Goal: Find specific page/section: Find specific page/section

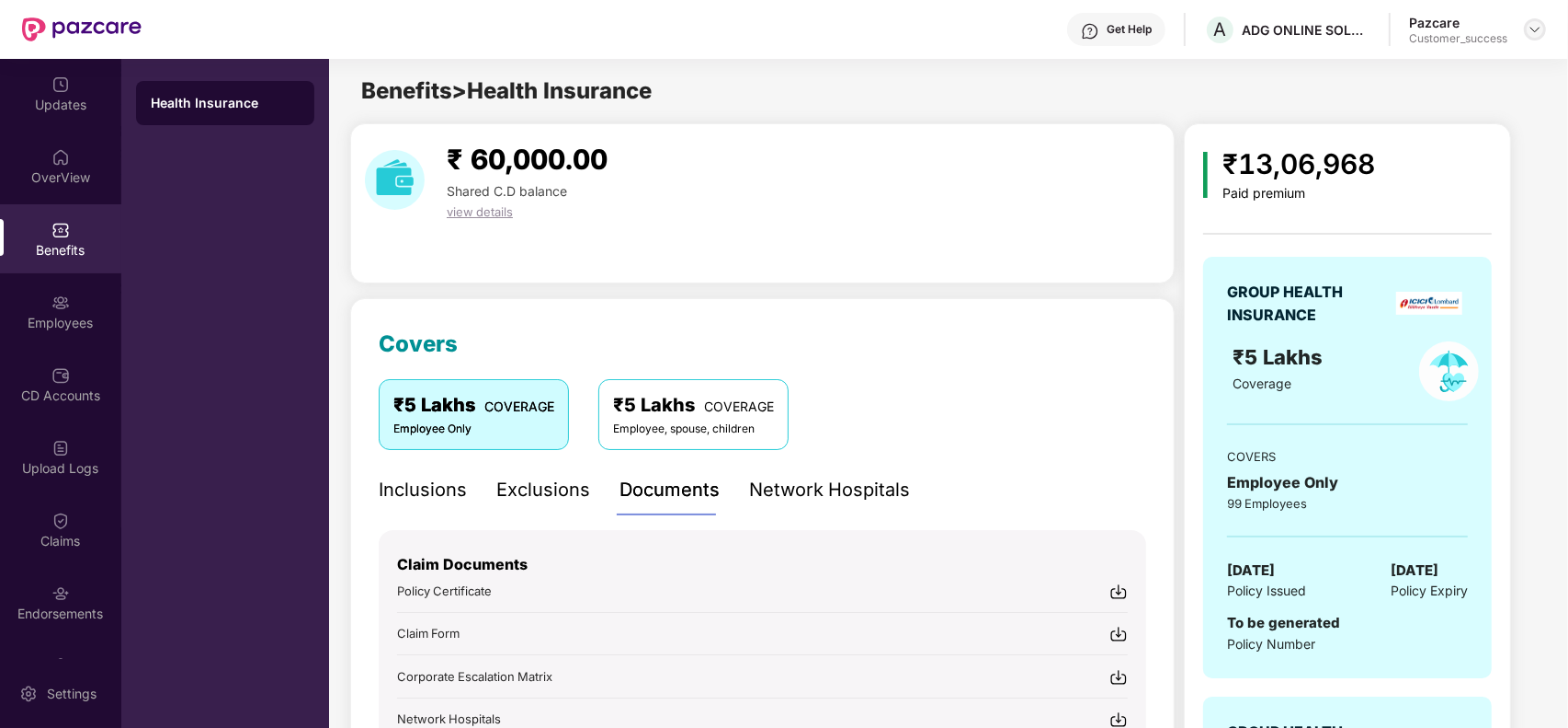
scroll to position [70, 0]
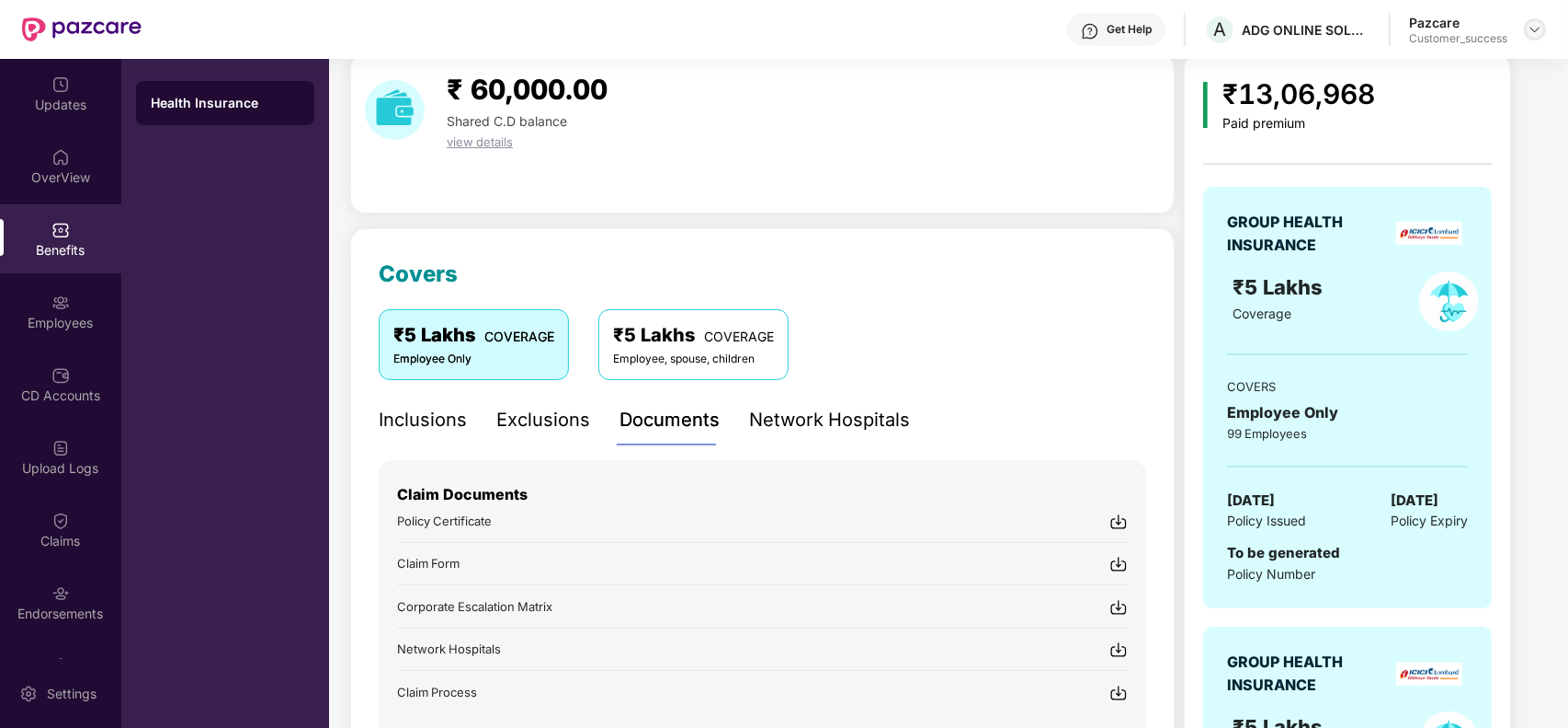
click at [1533, 28] on img at bounding box center [1535, 29] width 15 height 15
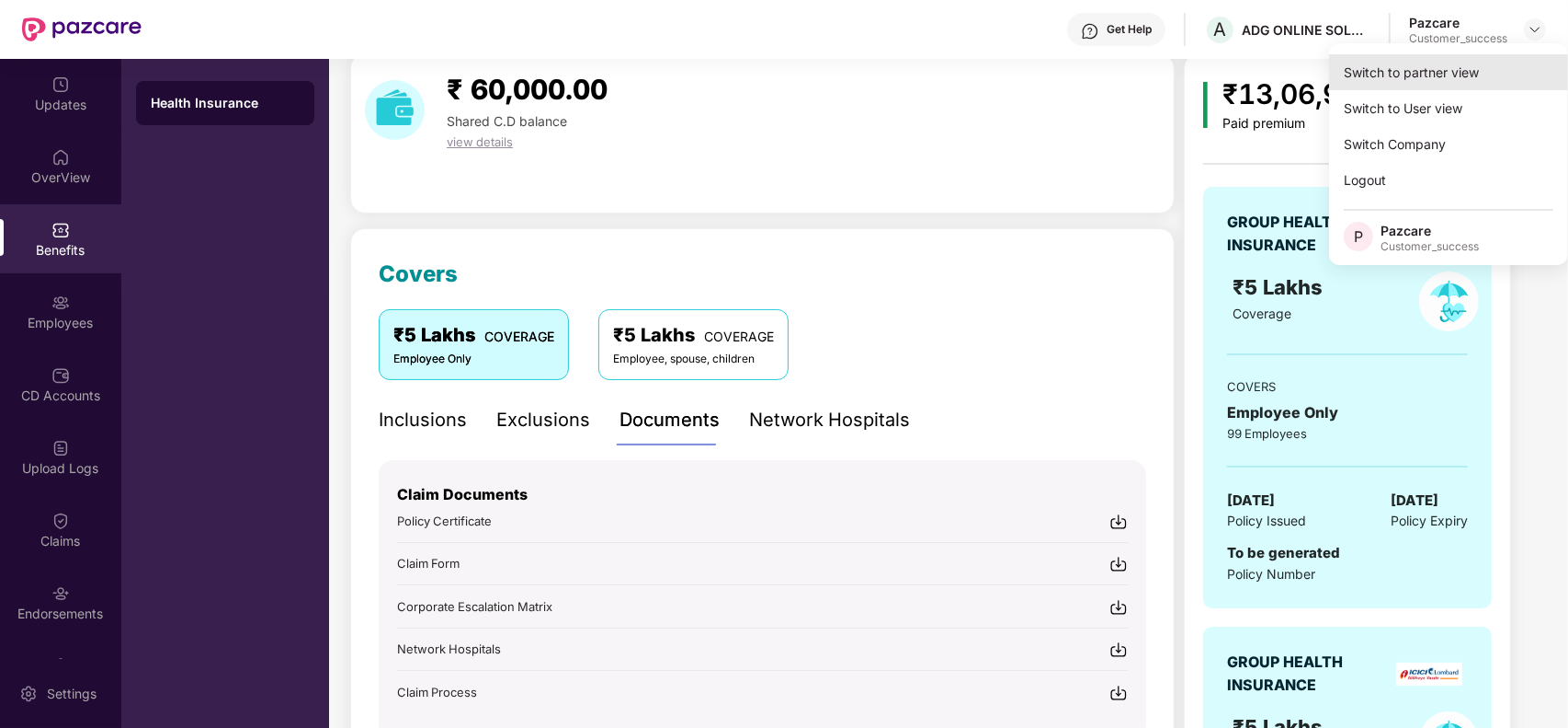
click at [1483, 61] on div "Switch to partner view" at bounding box center [1448, 72] width 239 height 36
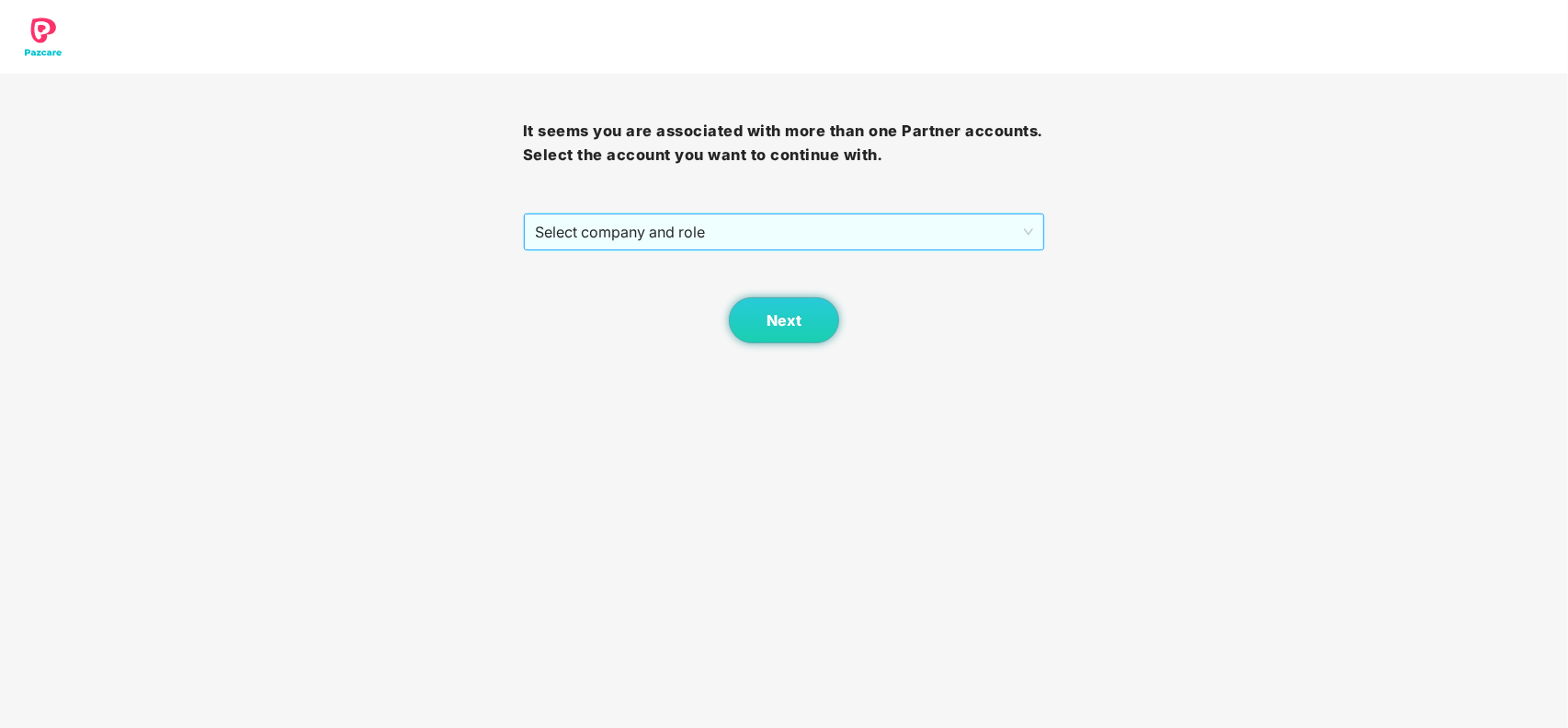
click at [685, 236] on span "Select company and role" at bounding box center [784, 231] width 500 height 35
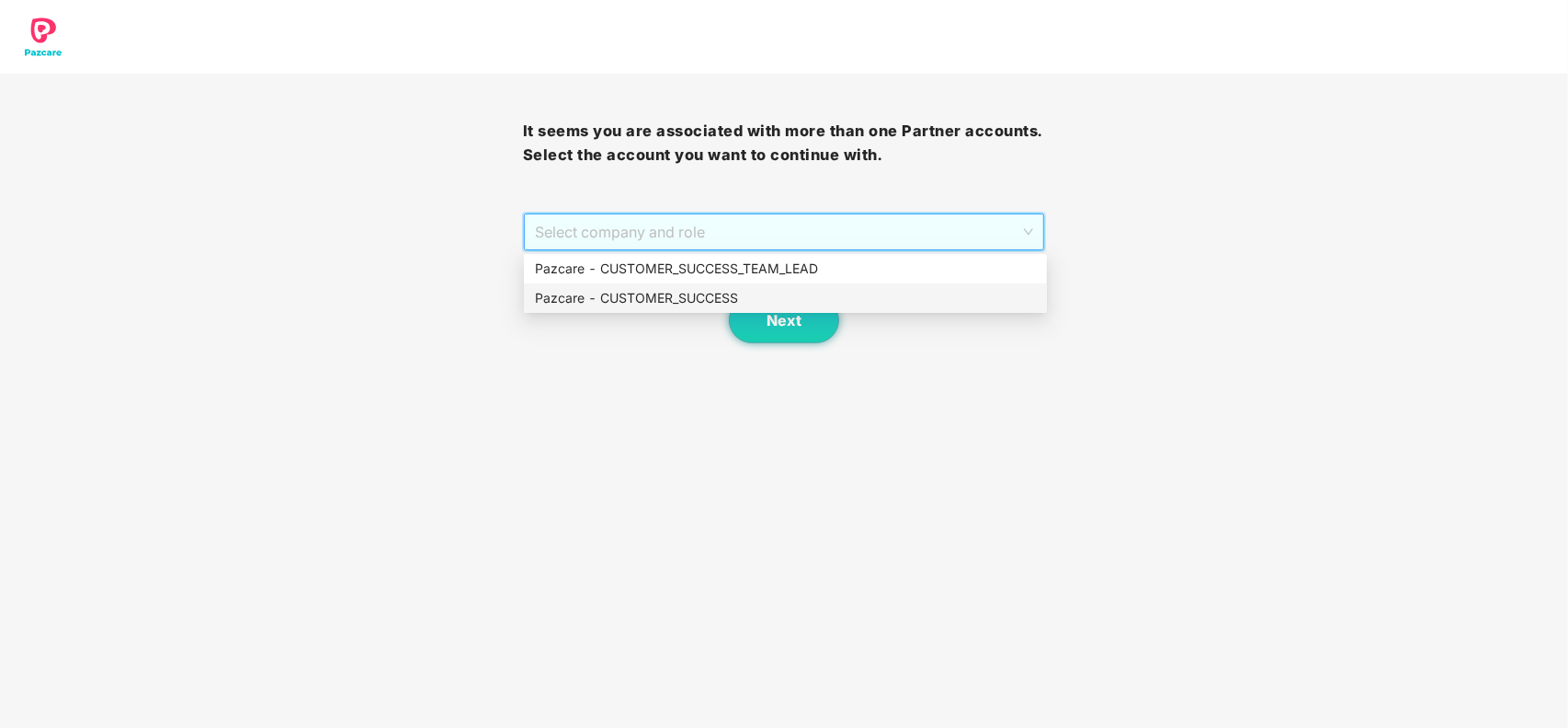
click at [580, 302] on div "Pazcare - CUSTOMER_SUCCESS" at bounding box center [784, 298] width 501 height 20
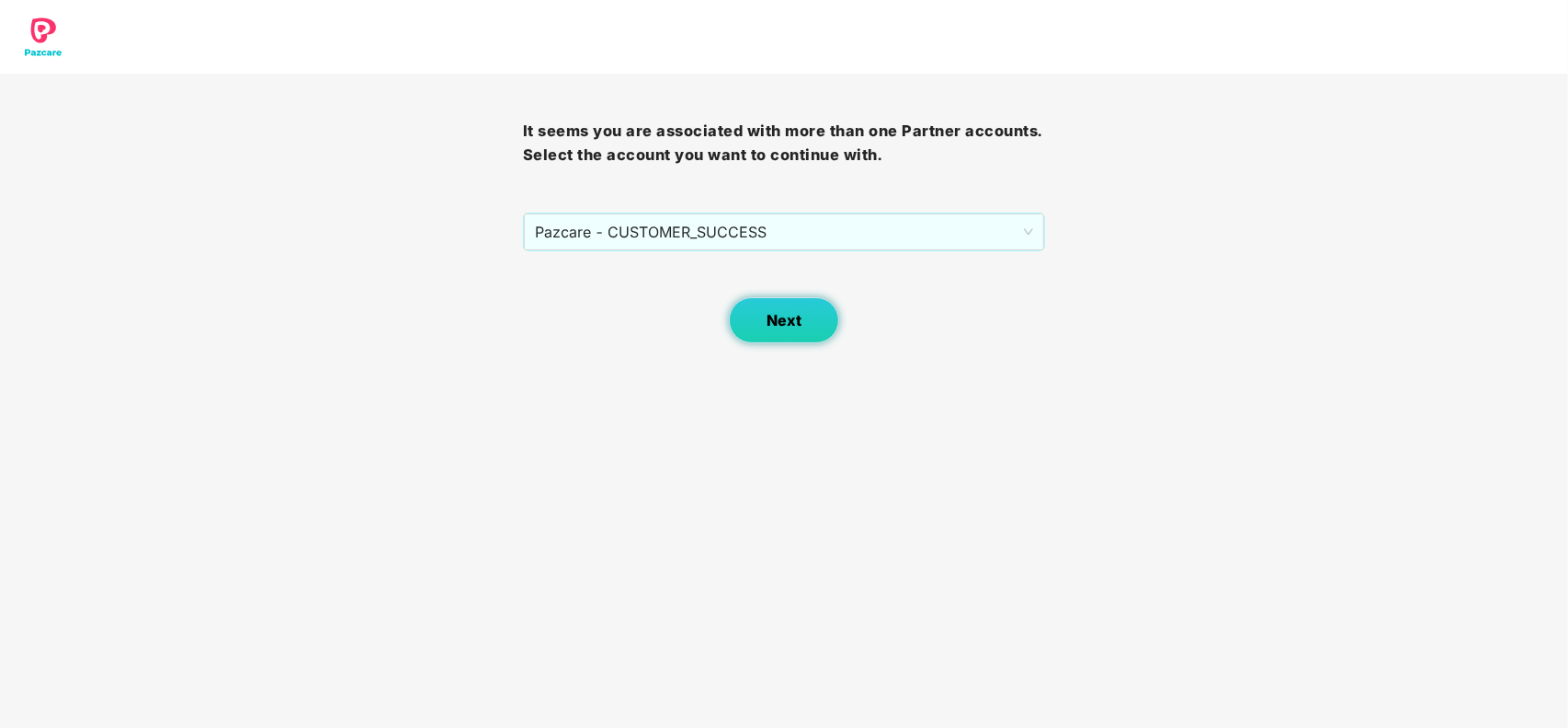
click at [813, 316] on button "Next" at bounding box center [784, 320] width 110 height 46
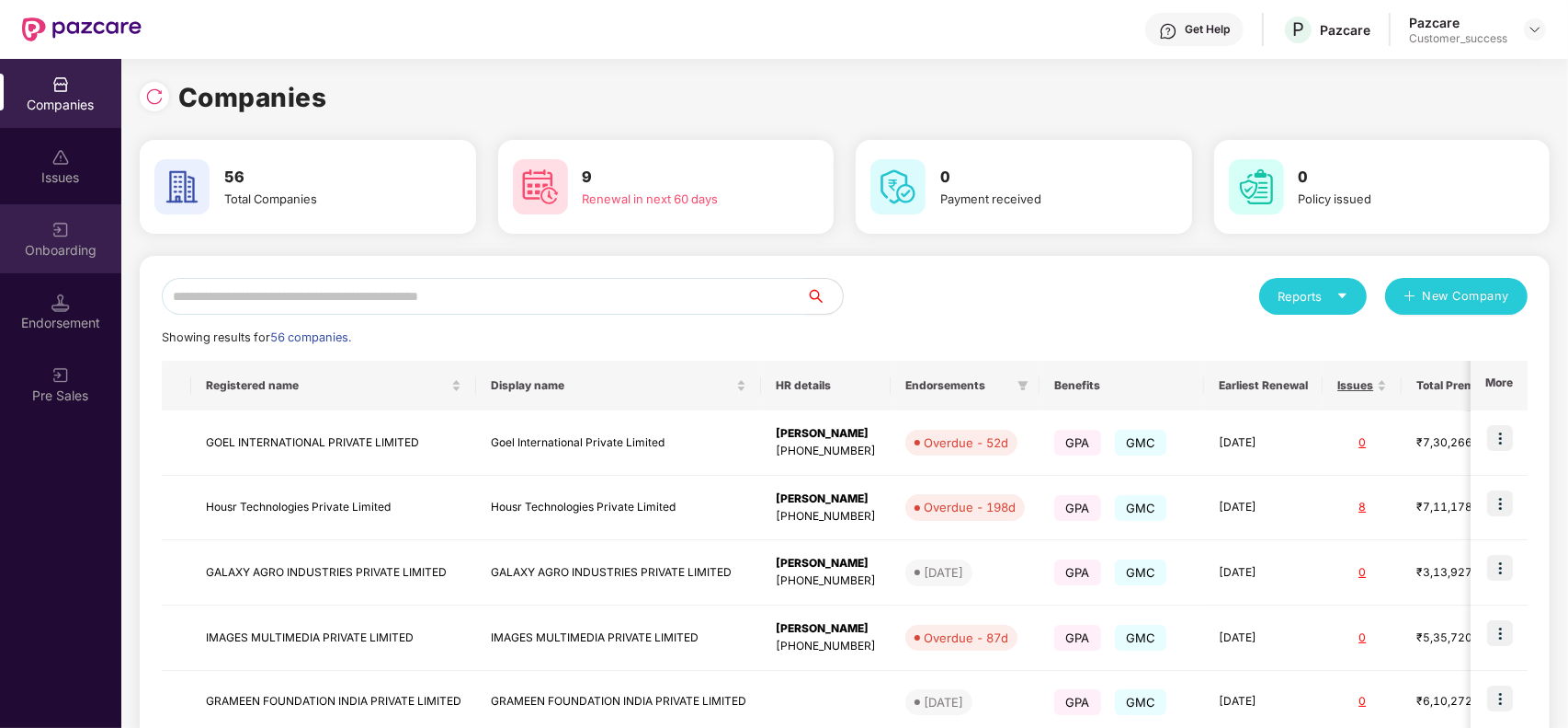
click at [57, 262] on div "Onboarding" at bounding box center [60, 238] width 121 height 69
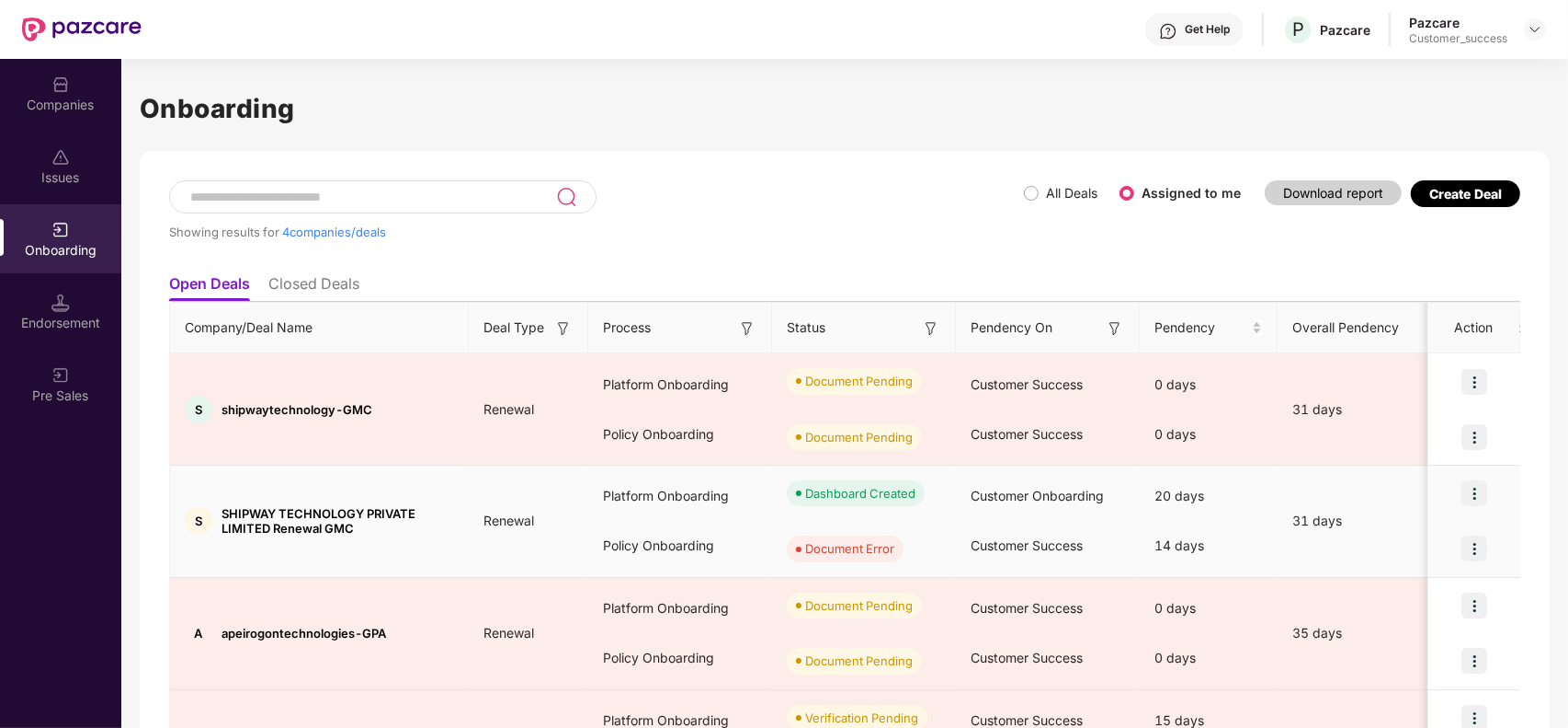
scroll to position [30, 0]
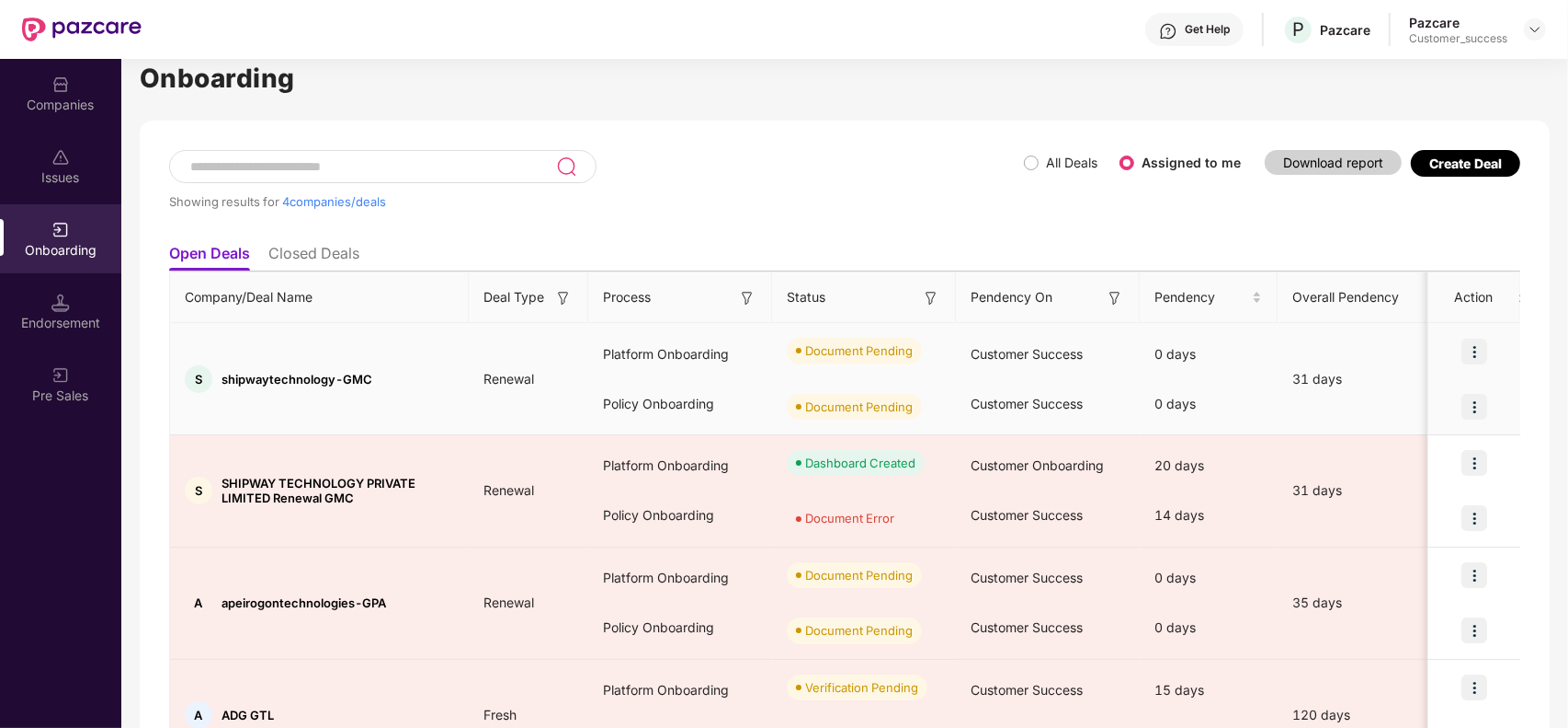
click at [288, 377] on span "shipwaytechnology-GMC" at bounding box center [297, 379] width 151 height 15
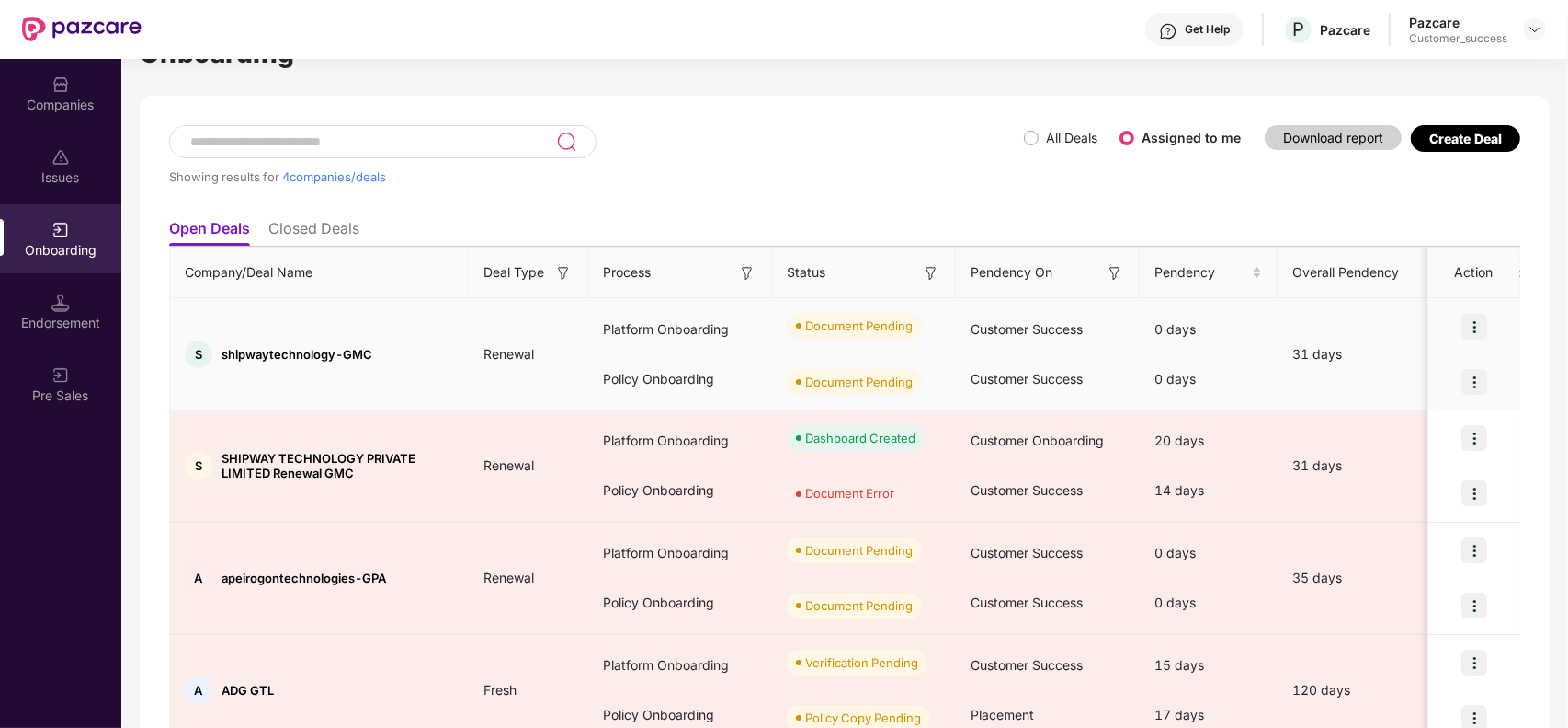
scroll to position [44, 0]
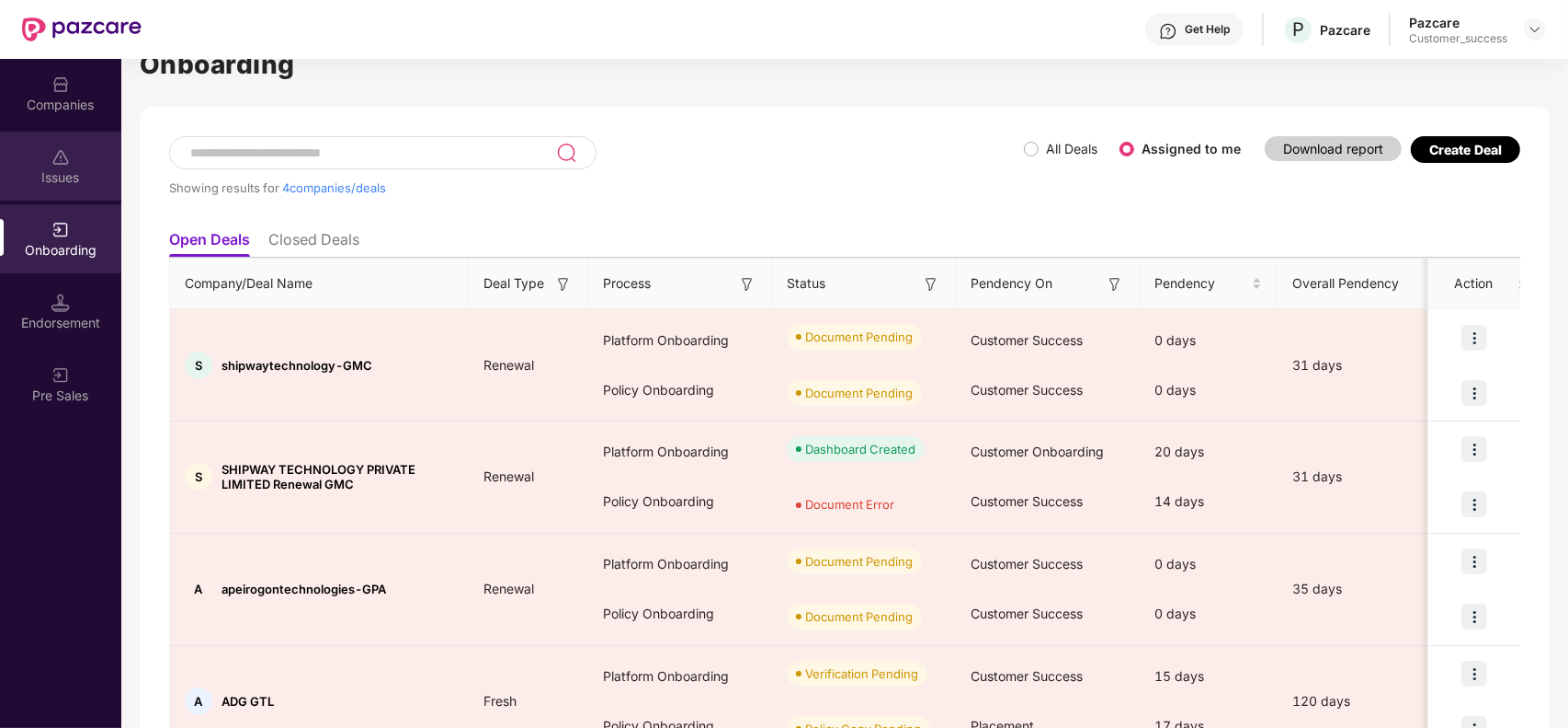
click at [58, 141] on div "Issues" at bounding box center [60, 166] width 121 height 69
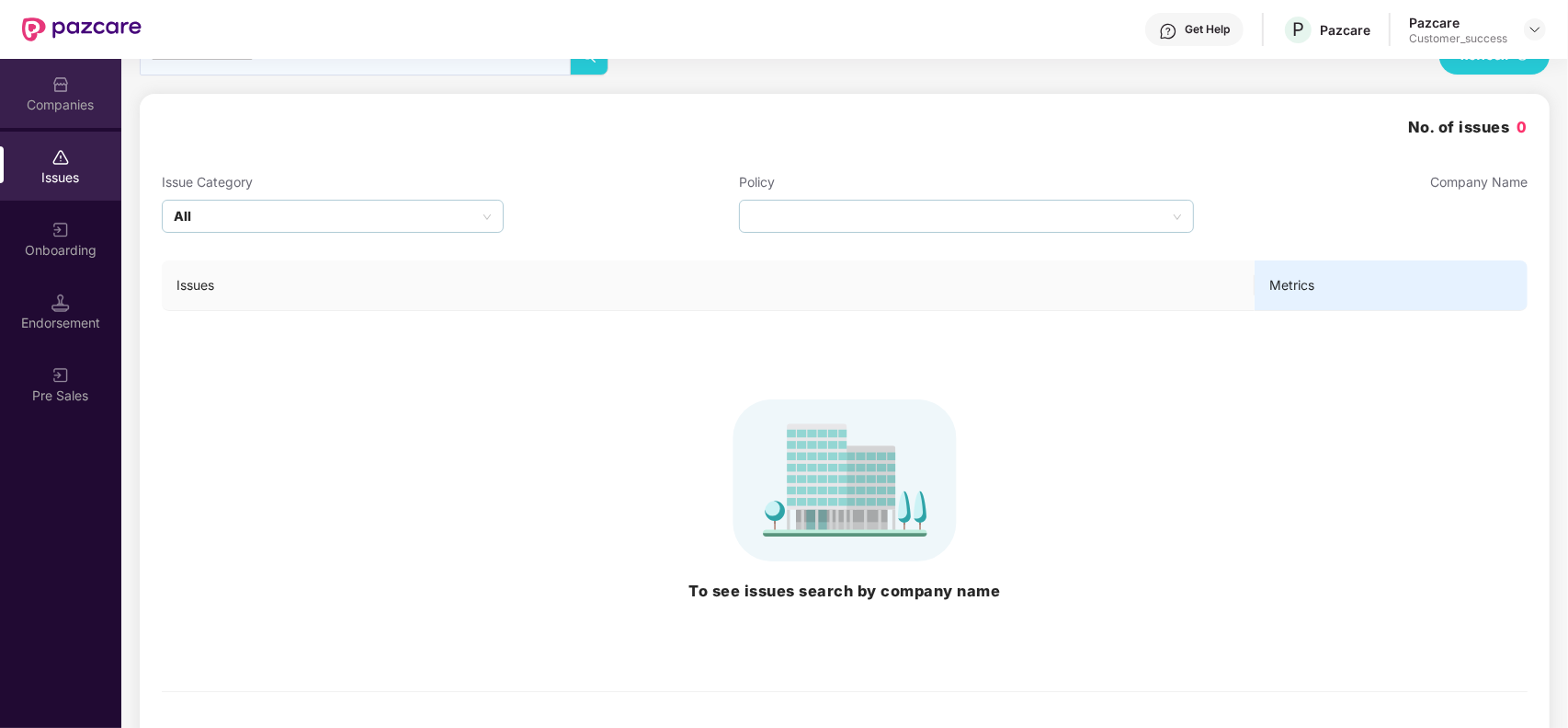
click at [67, 106] on div "Companies" at bounding box center [60, 105] width 121 height 18
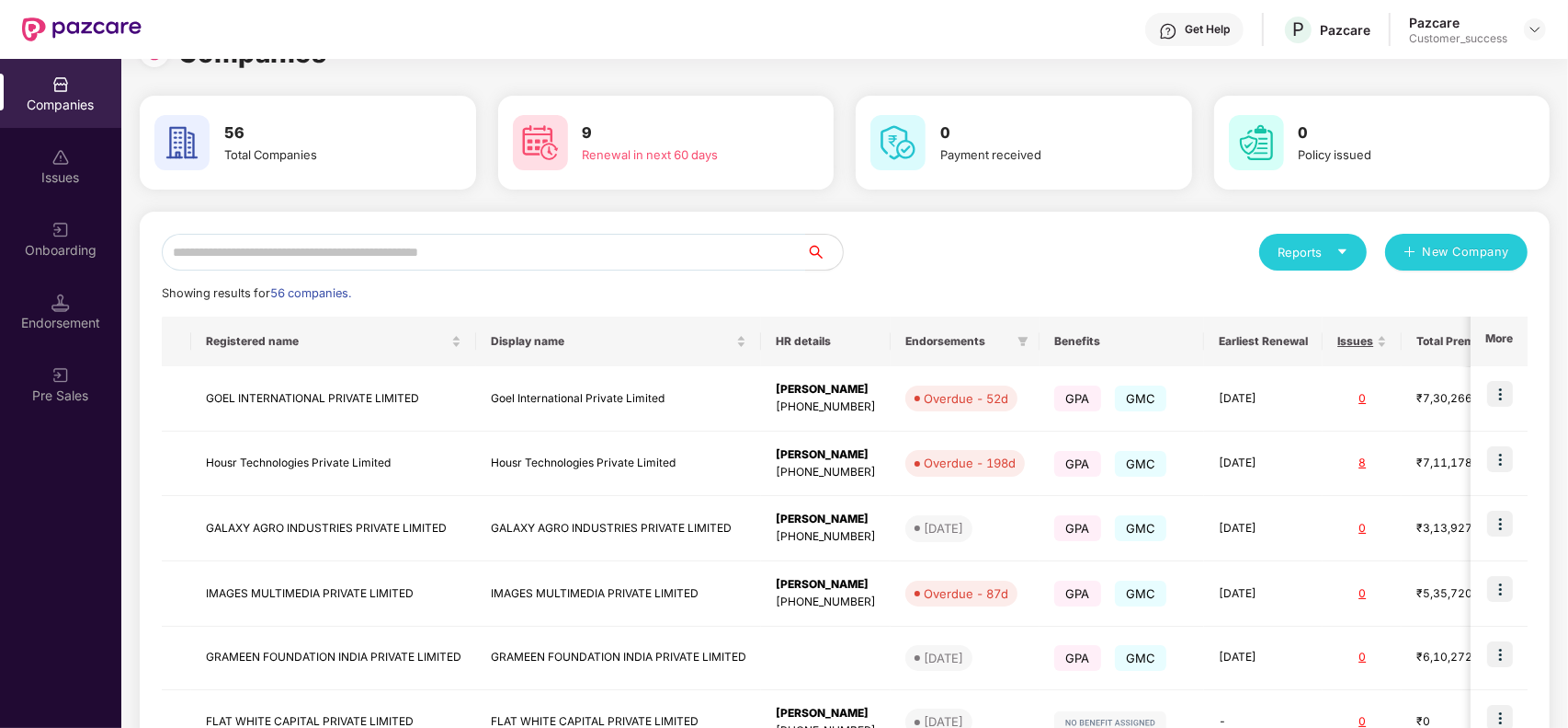
scroll to position [0, 0]
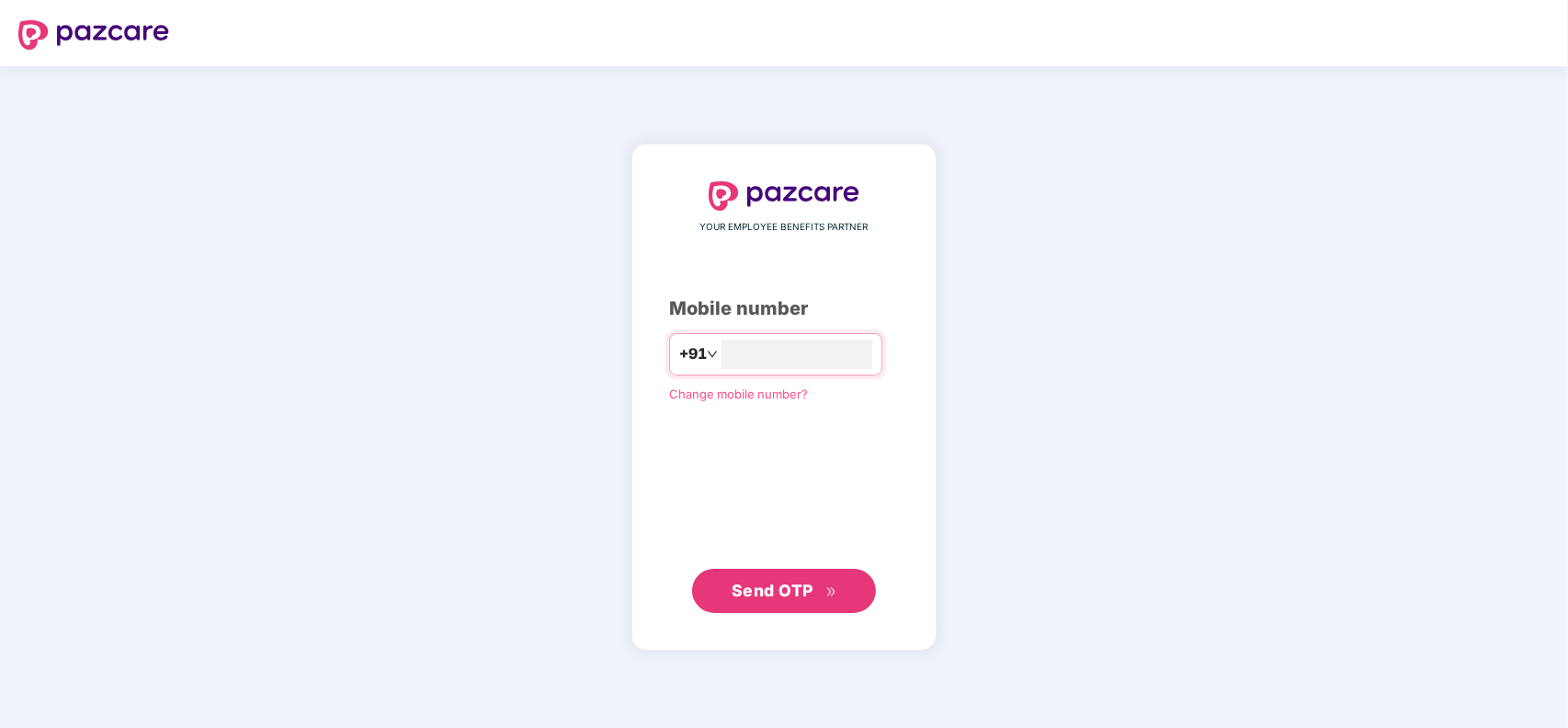
type input "**********"
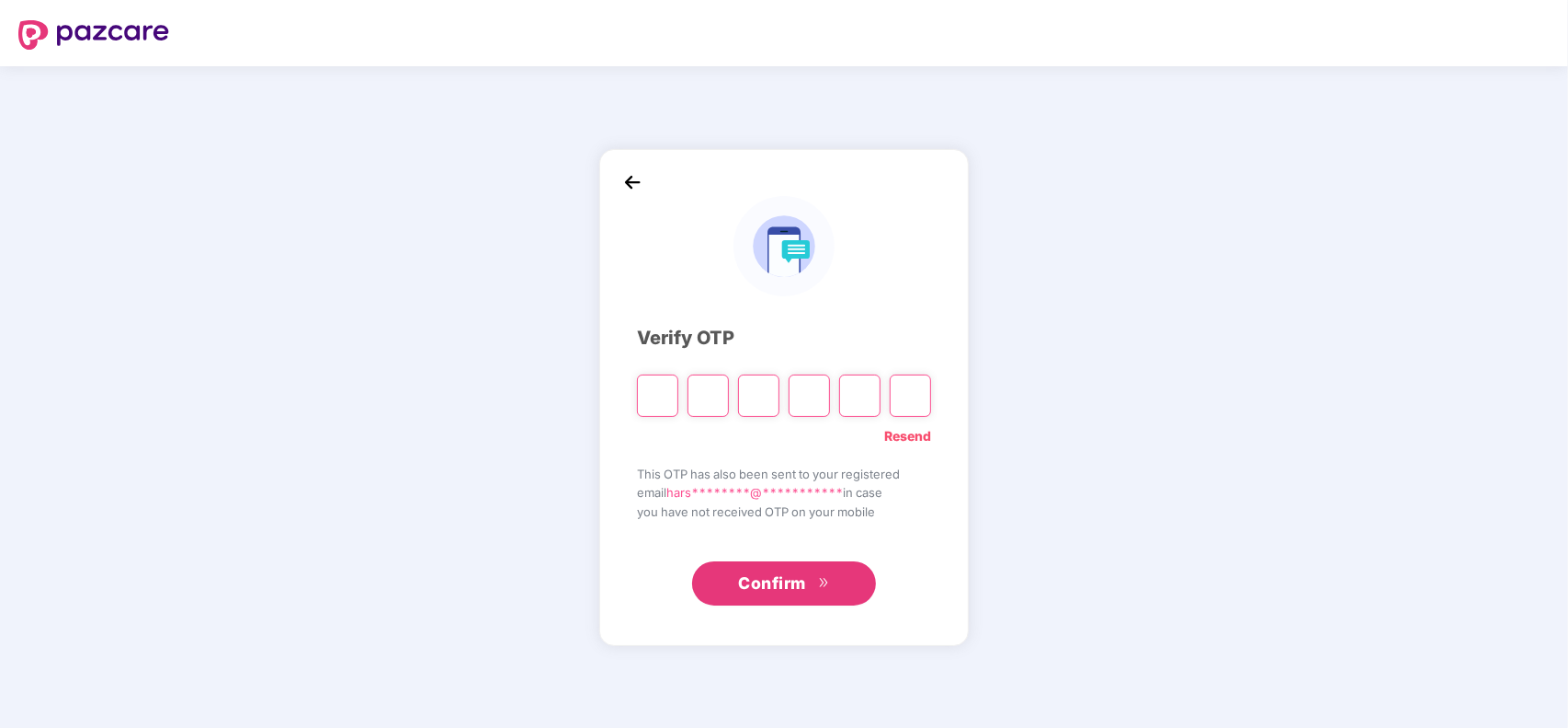
type input "*"
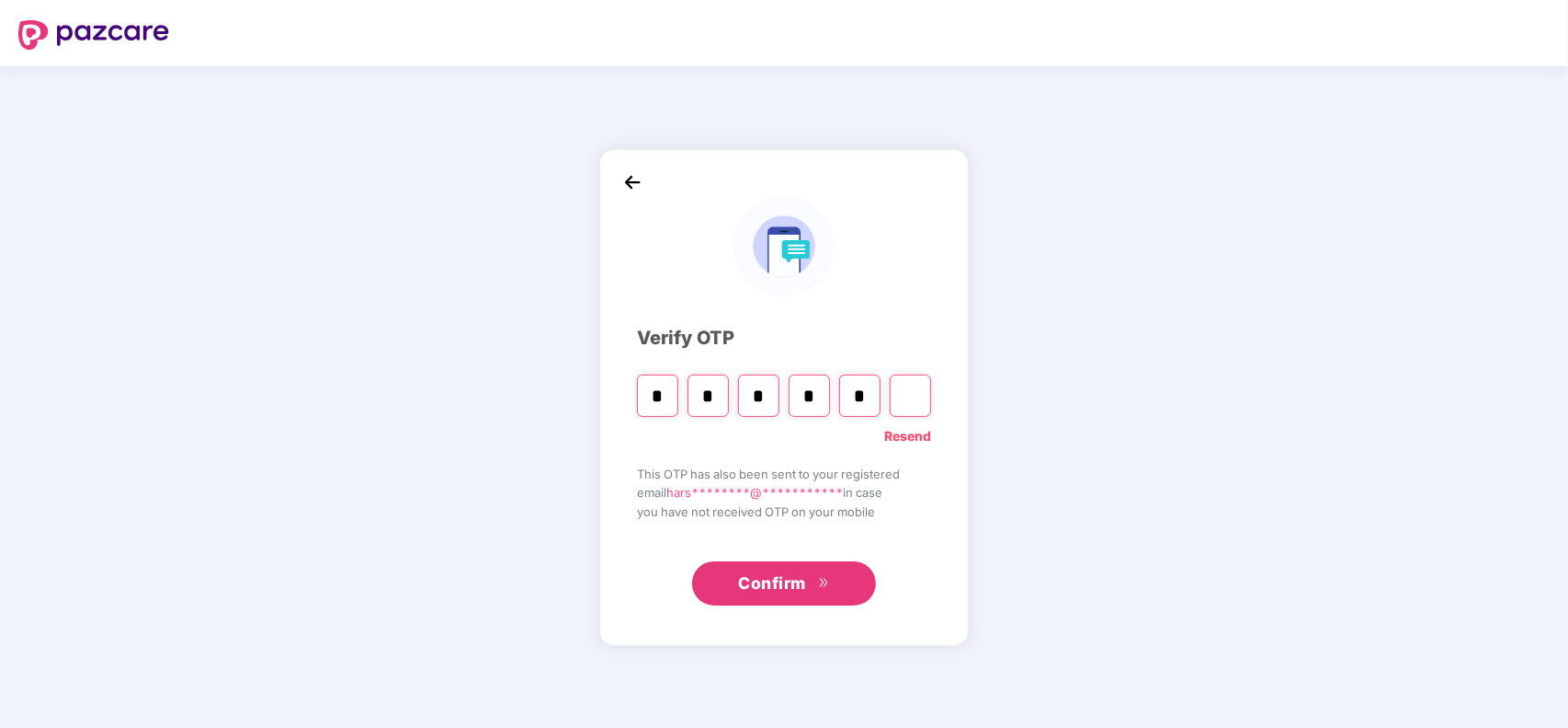
type input "*"
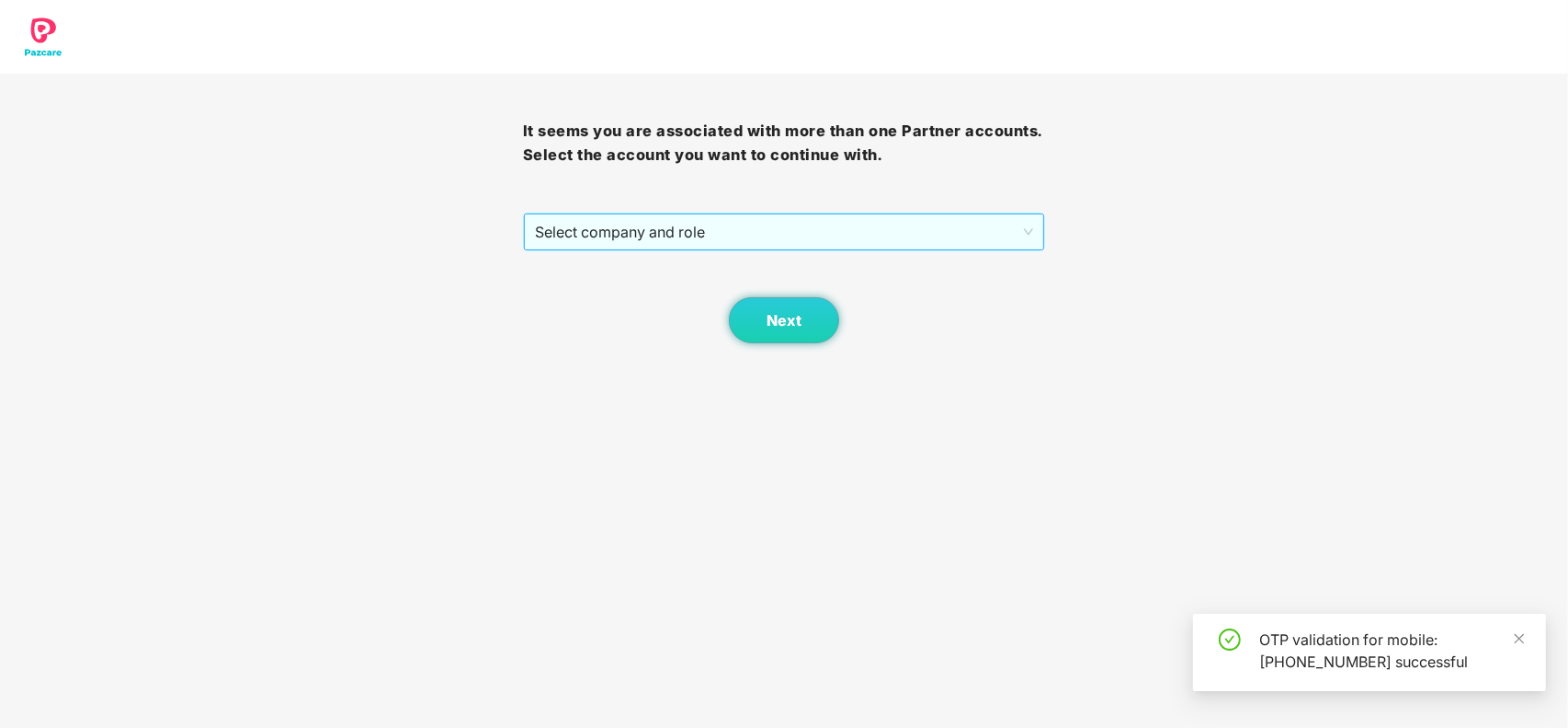
click at [646, 240] on span "Select company and role" at bounding box center [784, 231] width 500 height 35
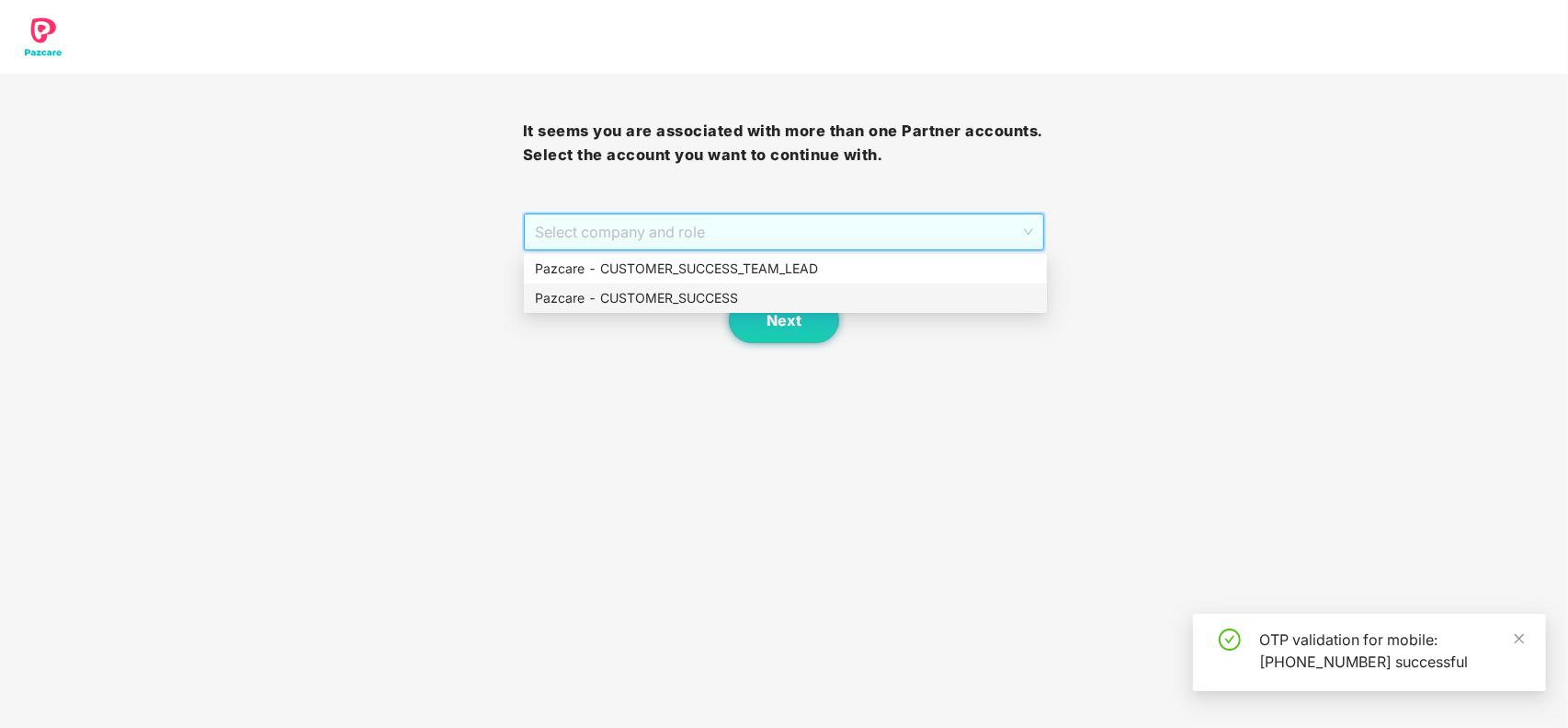
click at [641, 288] on div "Pazcare - CUSTOMER_SUCCESS" at bounding box center [784, 298] width 501 height 20
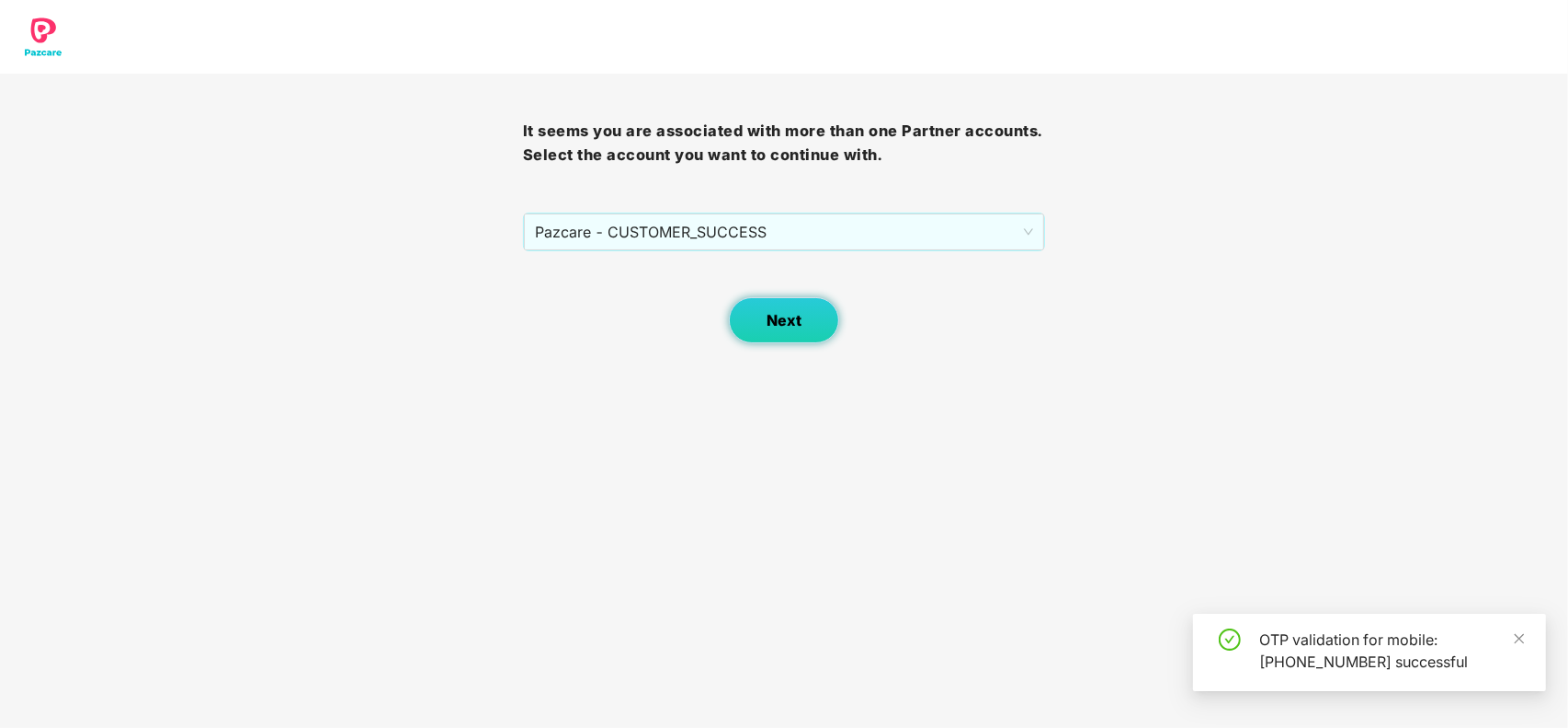
click at [798, 334] on button "Next" at bounding box center [784, 320] width 110 height 46
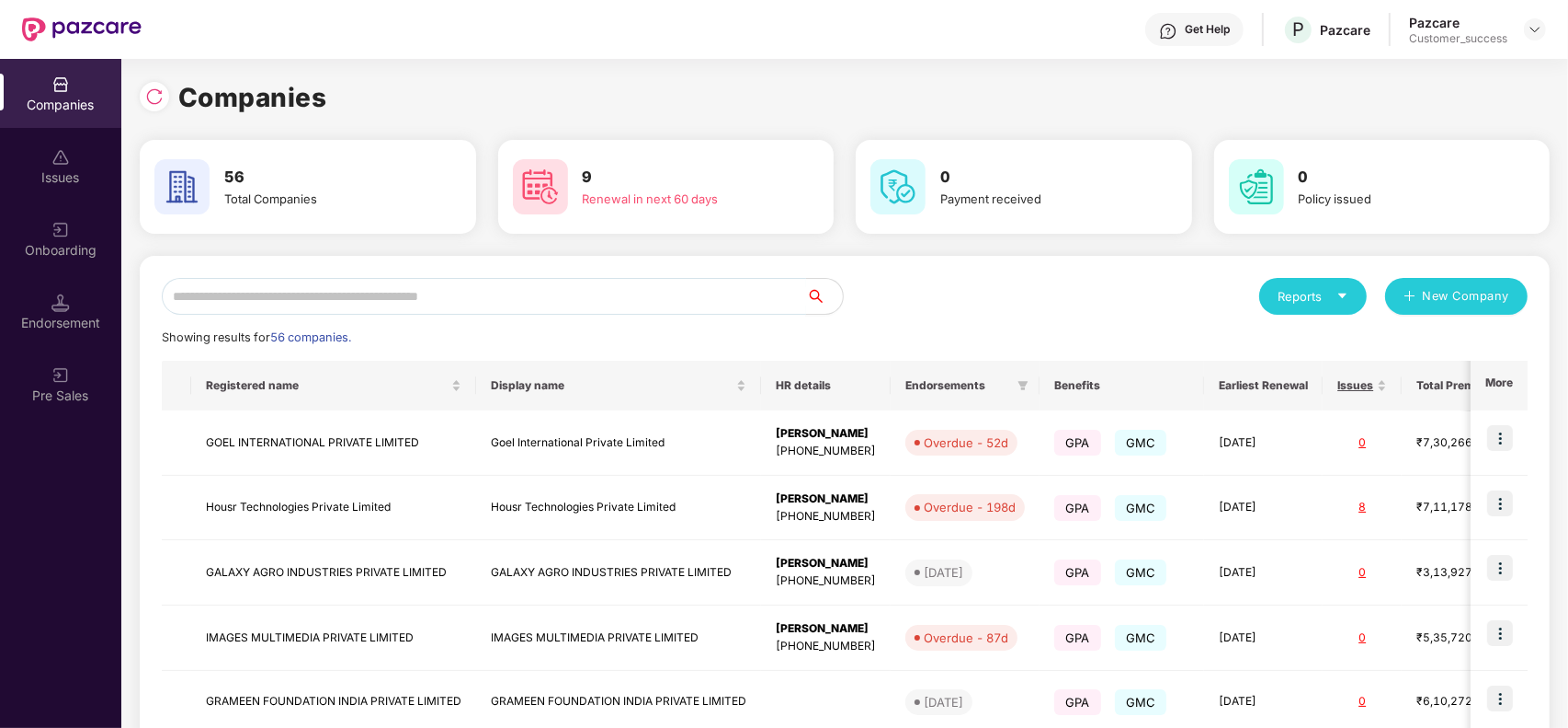
click at [409, 287] on input "text" at bounding box center [484, 296] width 645 height 37
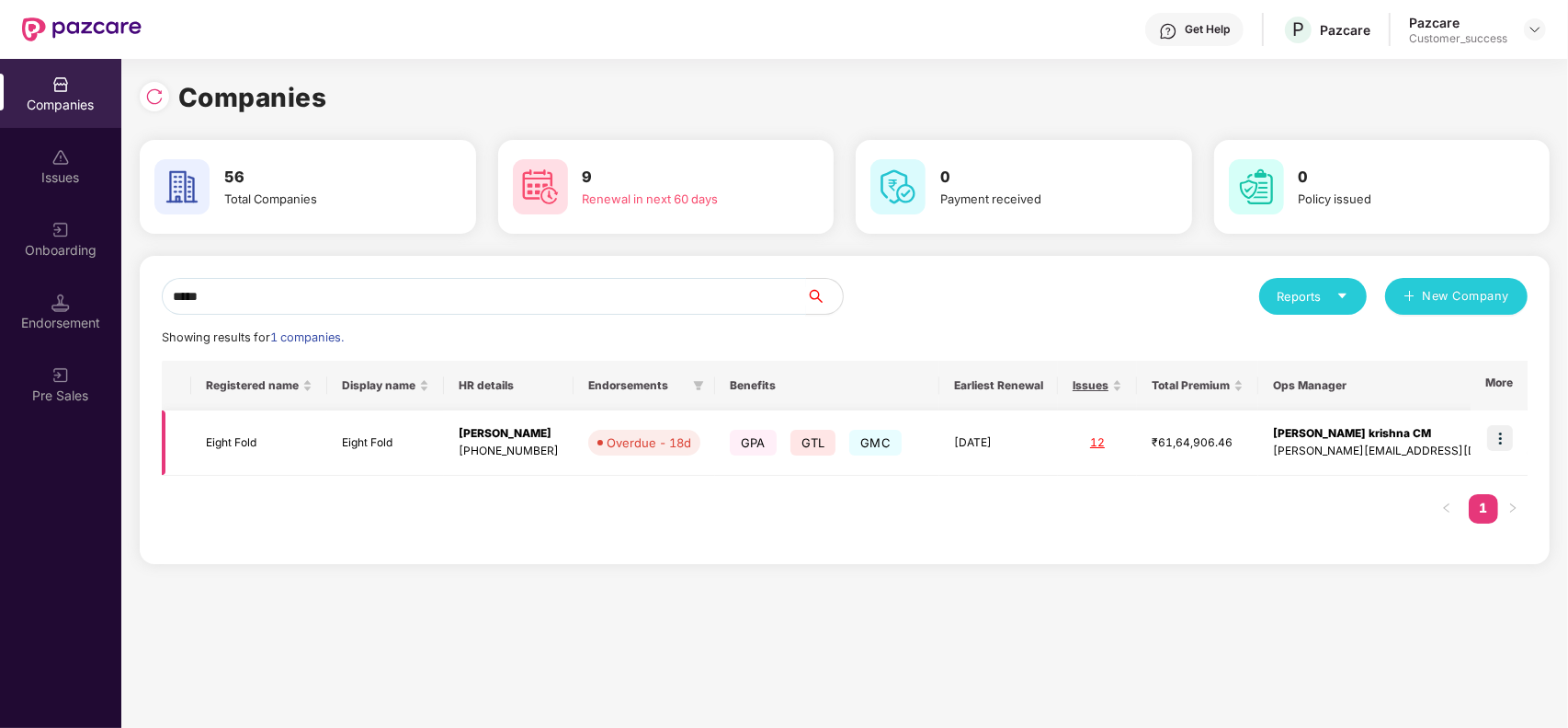
type input "*****"
click at [1499, 435] on img at bounding box center [1500, 438] width 26 height 26
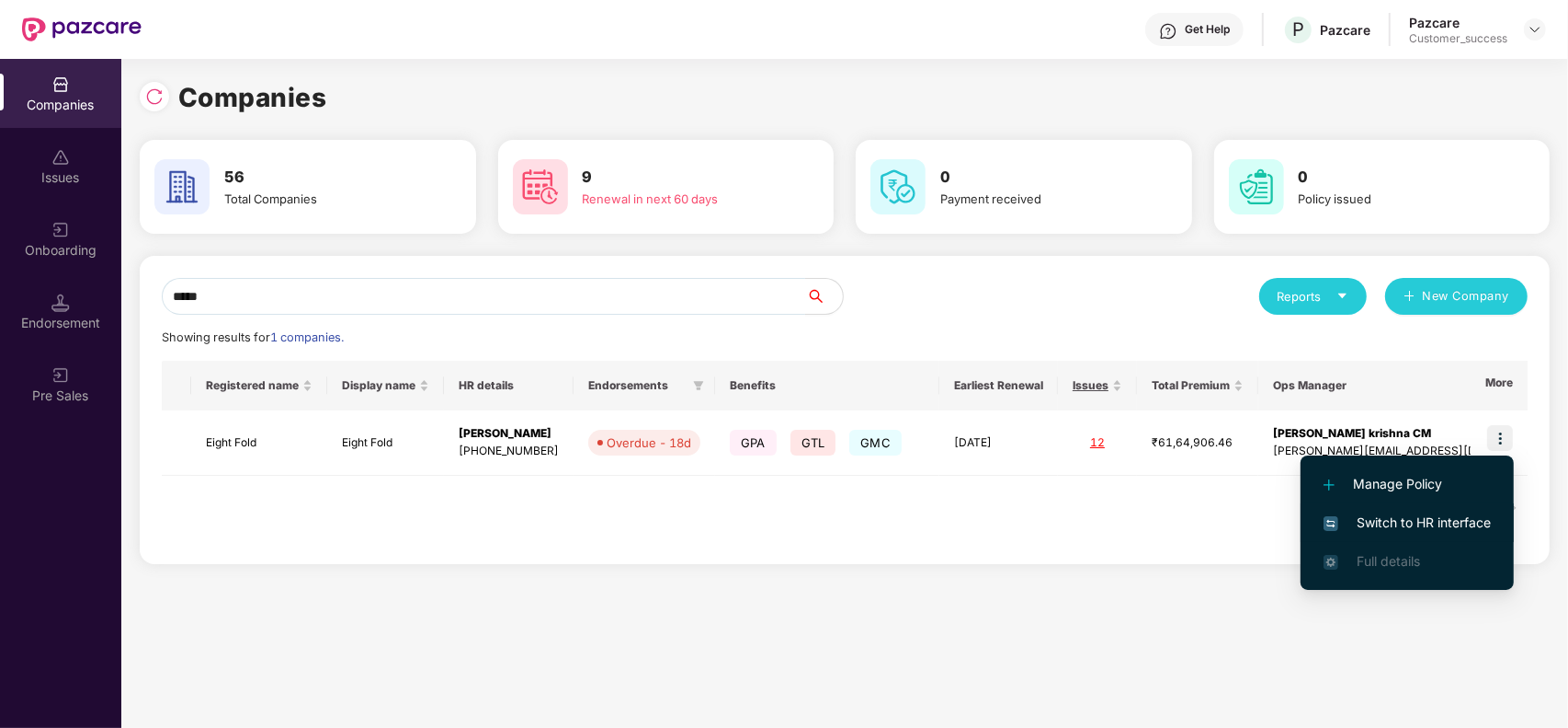
click at [1407, 518] on span "Switch to HR interface" at bounding box center [1407, 522] width 167 height 20
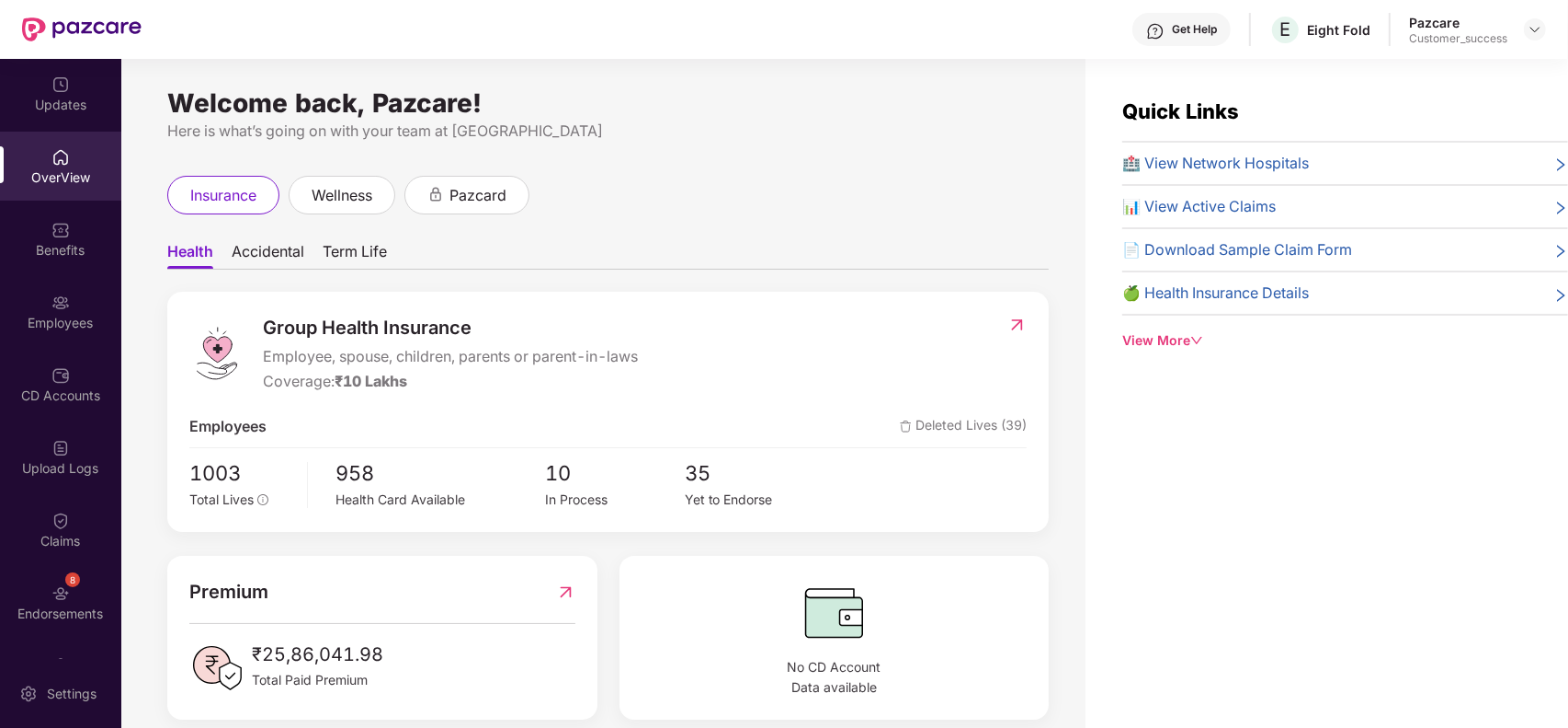
click at [32, 311] on div "Employees" at bounding box center [60, 311] width 121 height 69
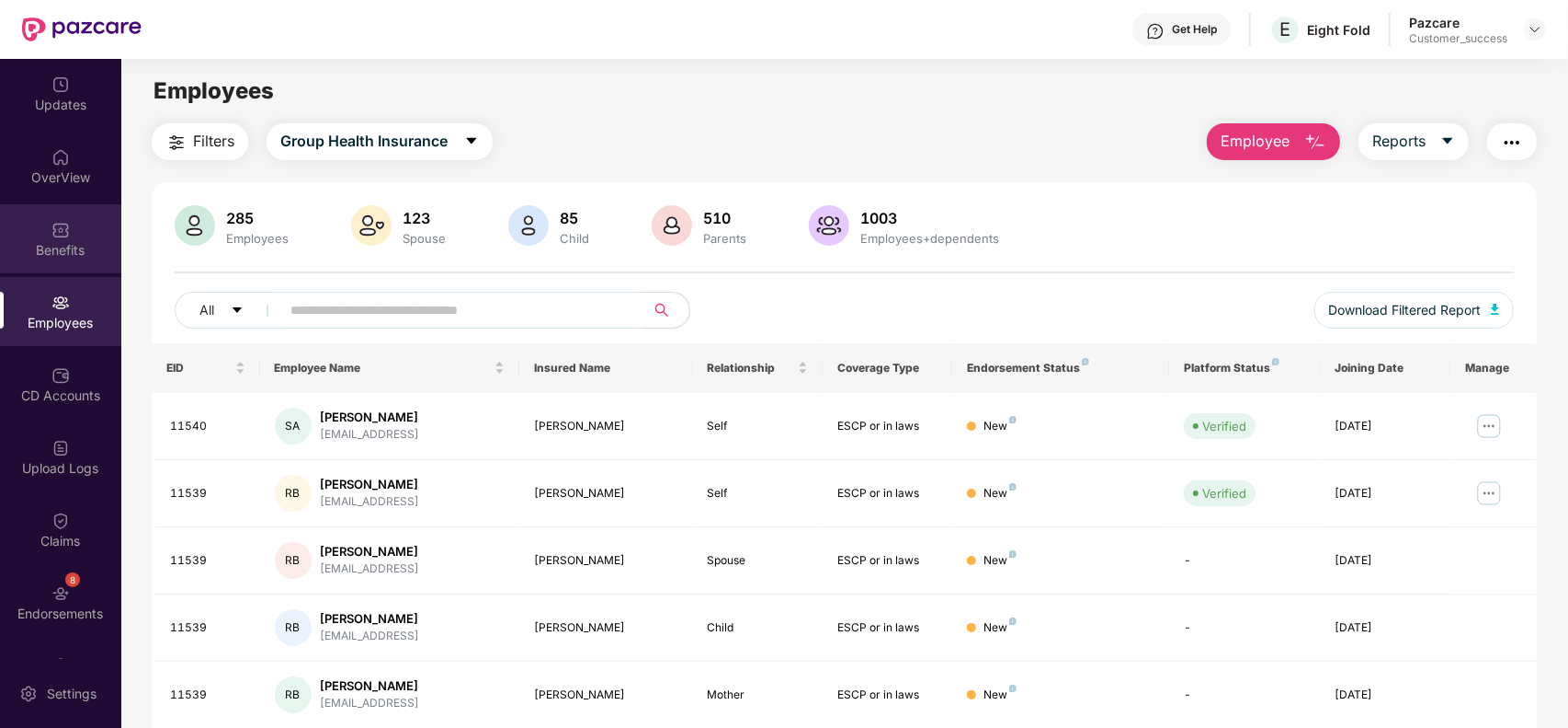
click at [47, 263] on div "Benefits" at bounding box center [60, 238] width 121 height 69
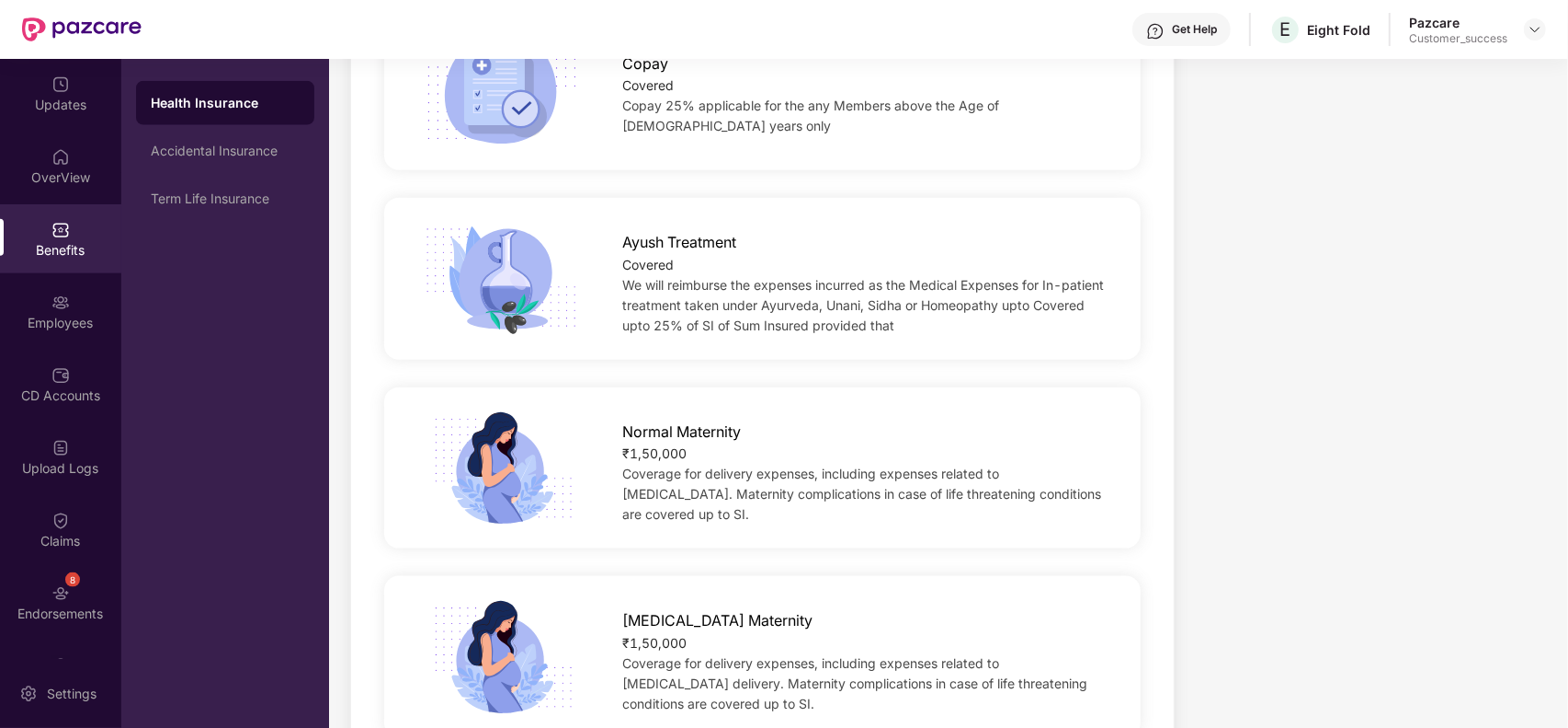
scroll to position [1369, 0]
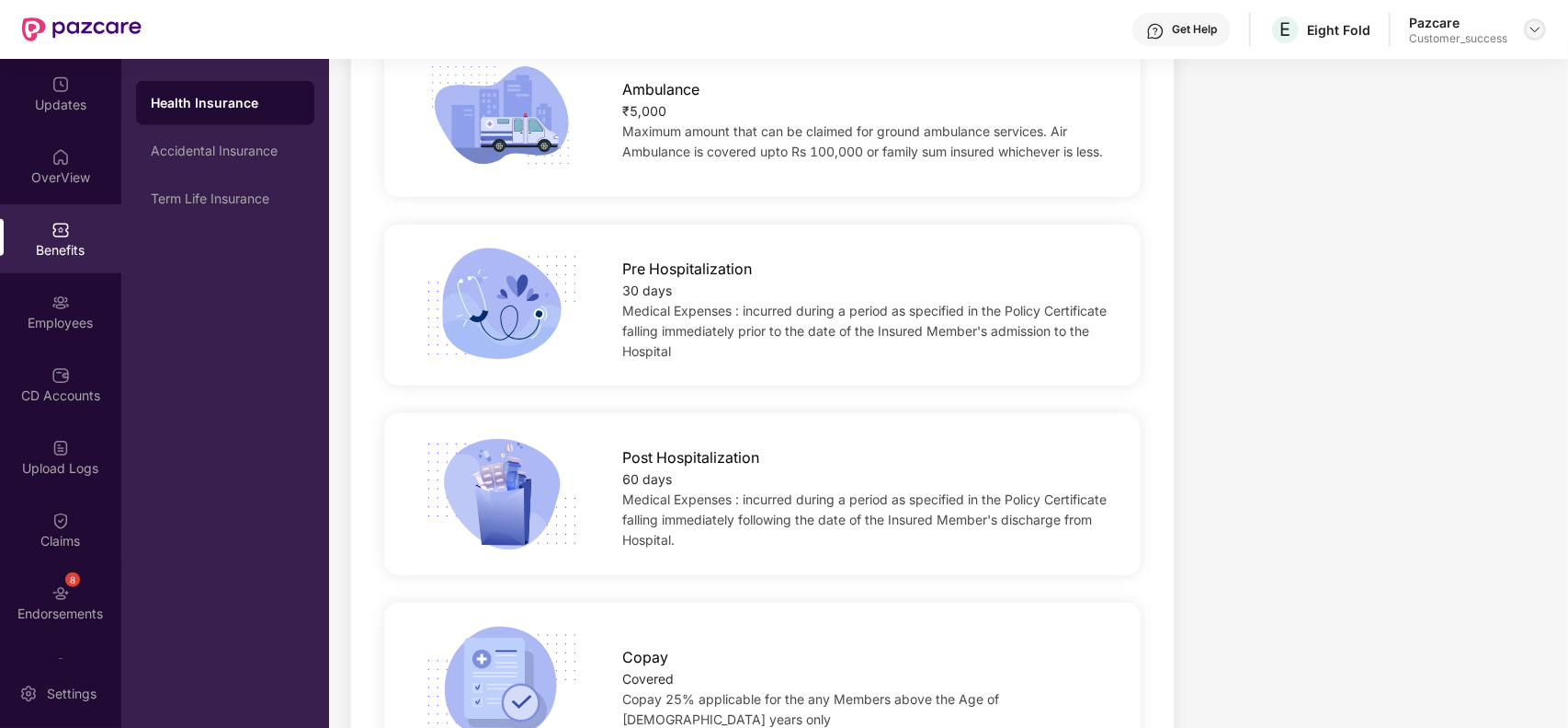
click at [1533, 23] on img at bounding box center [1535, 29] width 15 height 15
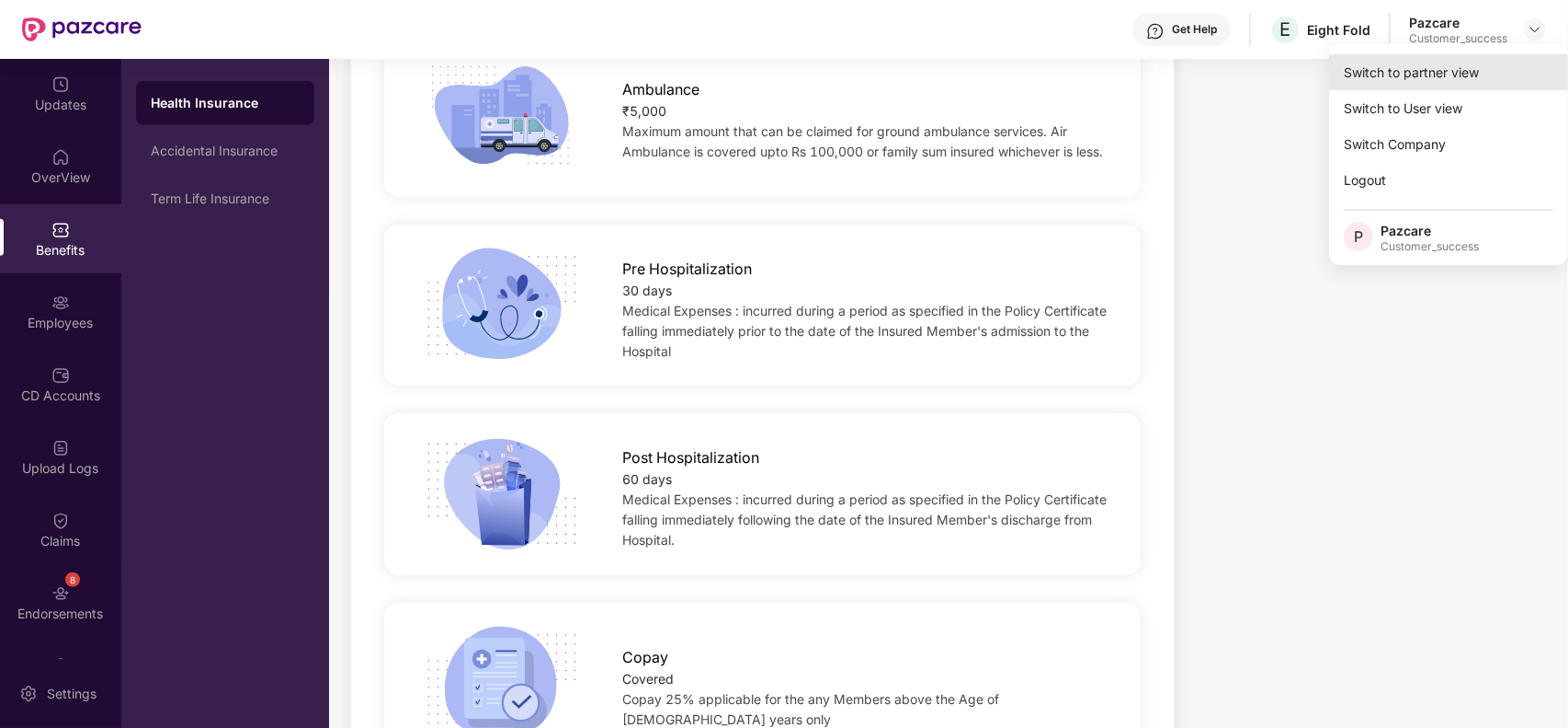
click at [1495, 60] on div "Switch to partner view" at bounding box center [1448, 72] width 239 height 36
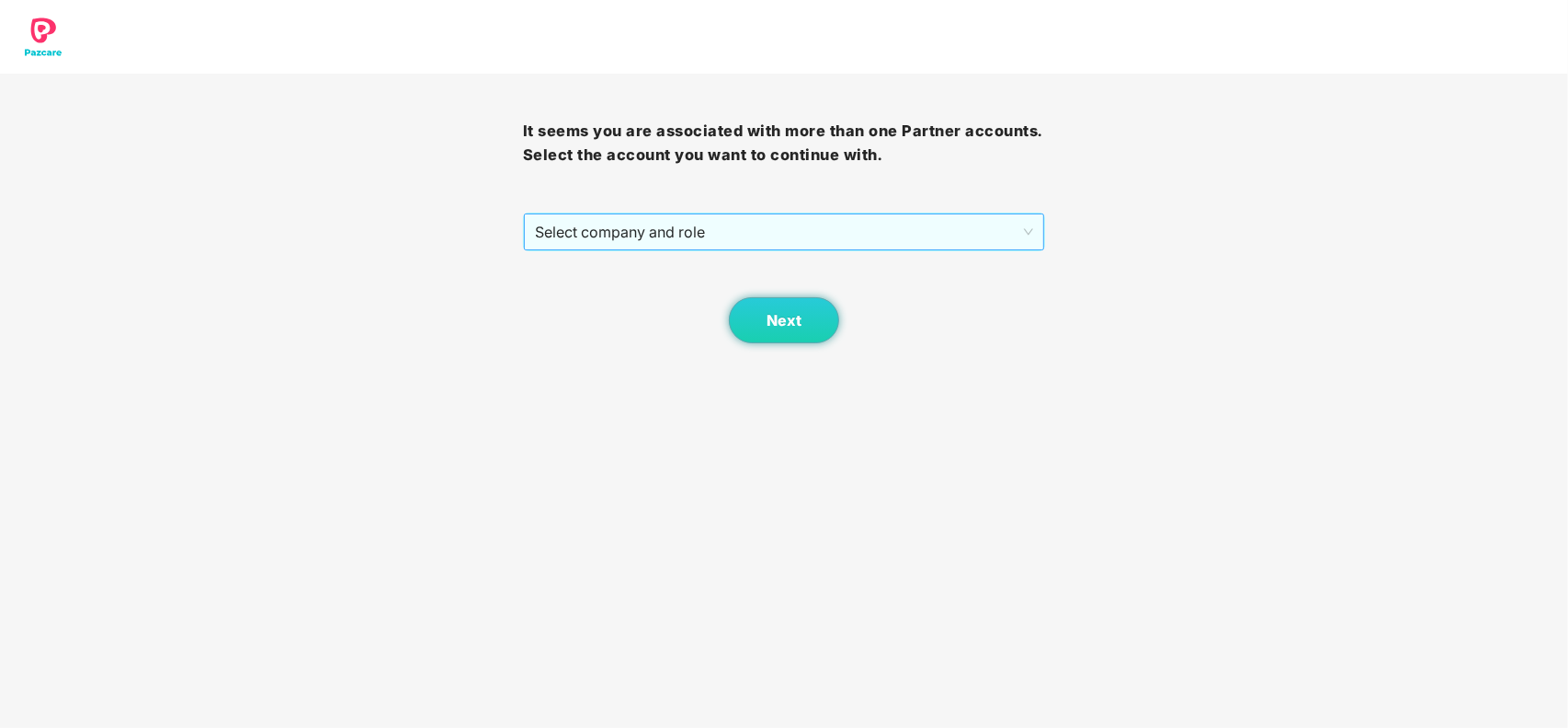
click at [782, 224] on span "Select company and role" at bounding box center [784, 231] width 500 height 35
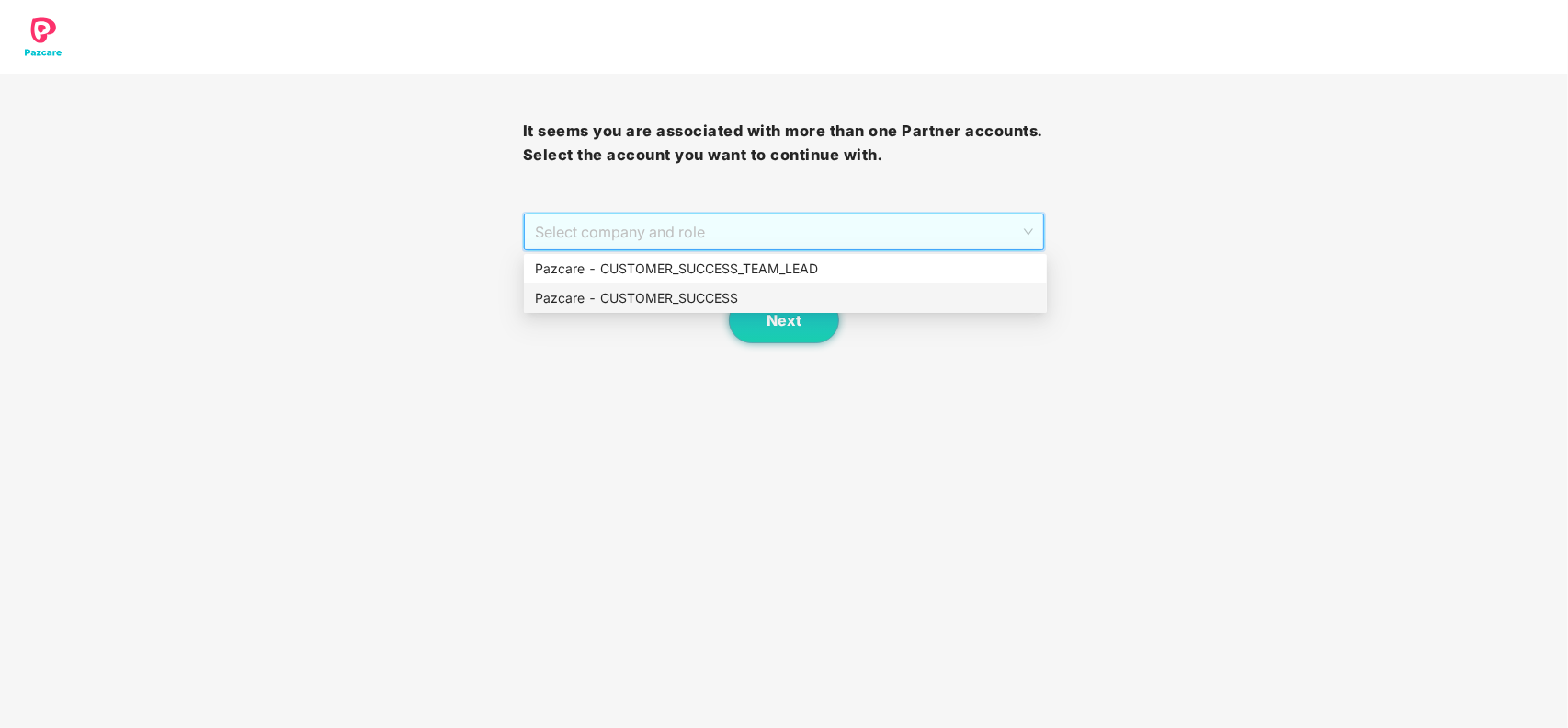
click at [645, 299] on div "Pazcare - CUSTOMER_SUCCESS" at bounding box center [784, 298] width 501 height 20
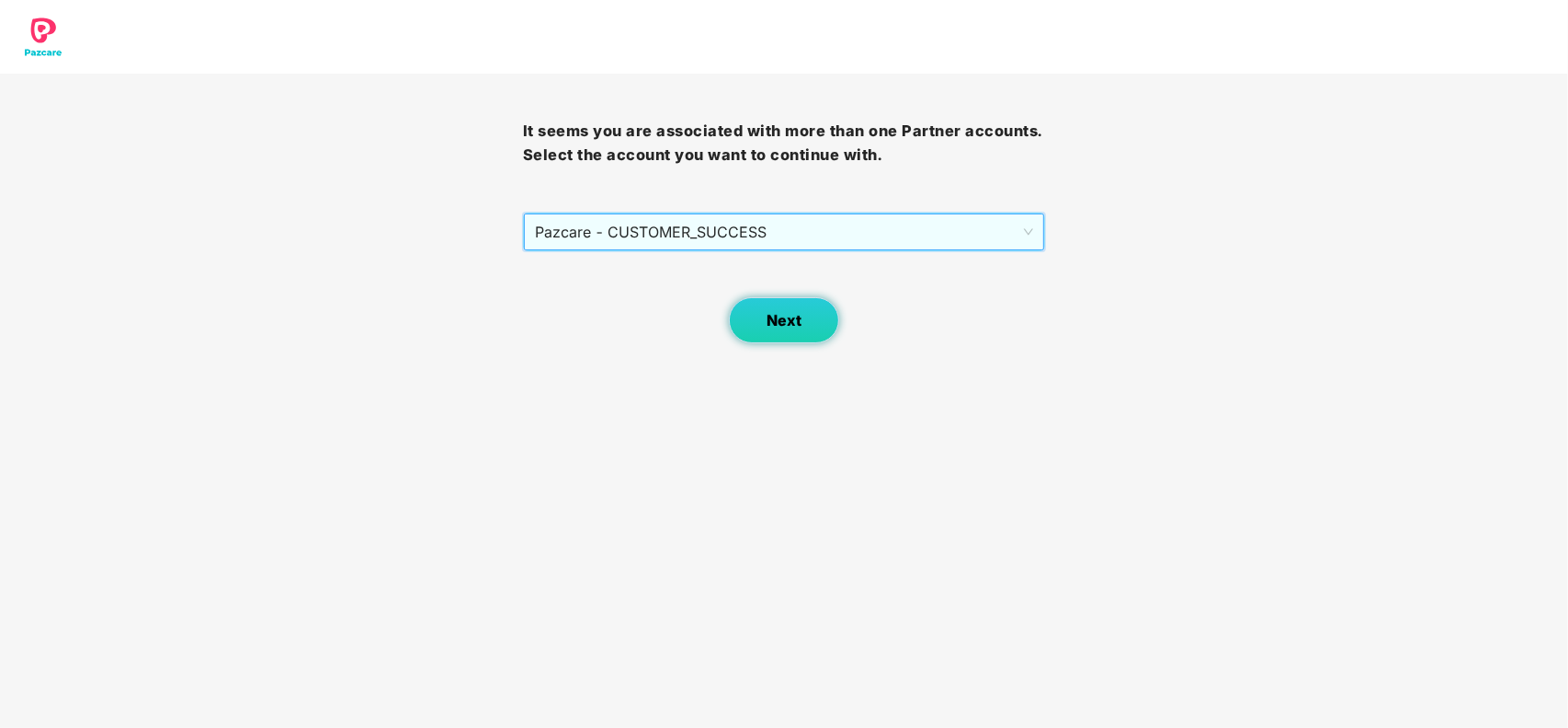
click at [760, 318] on button "Next" at bounding box center [784, 320] width 110 height 46
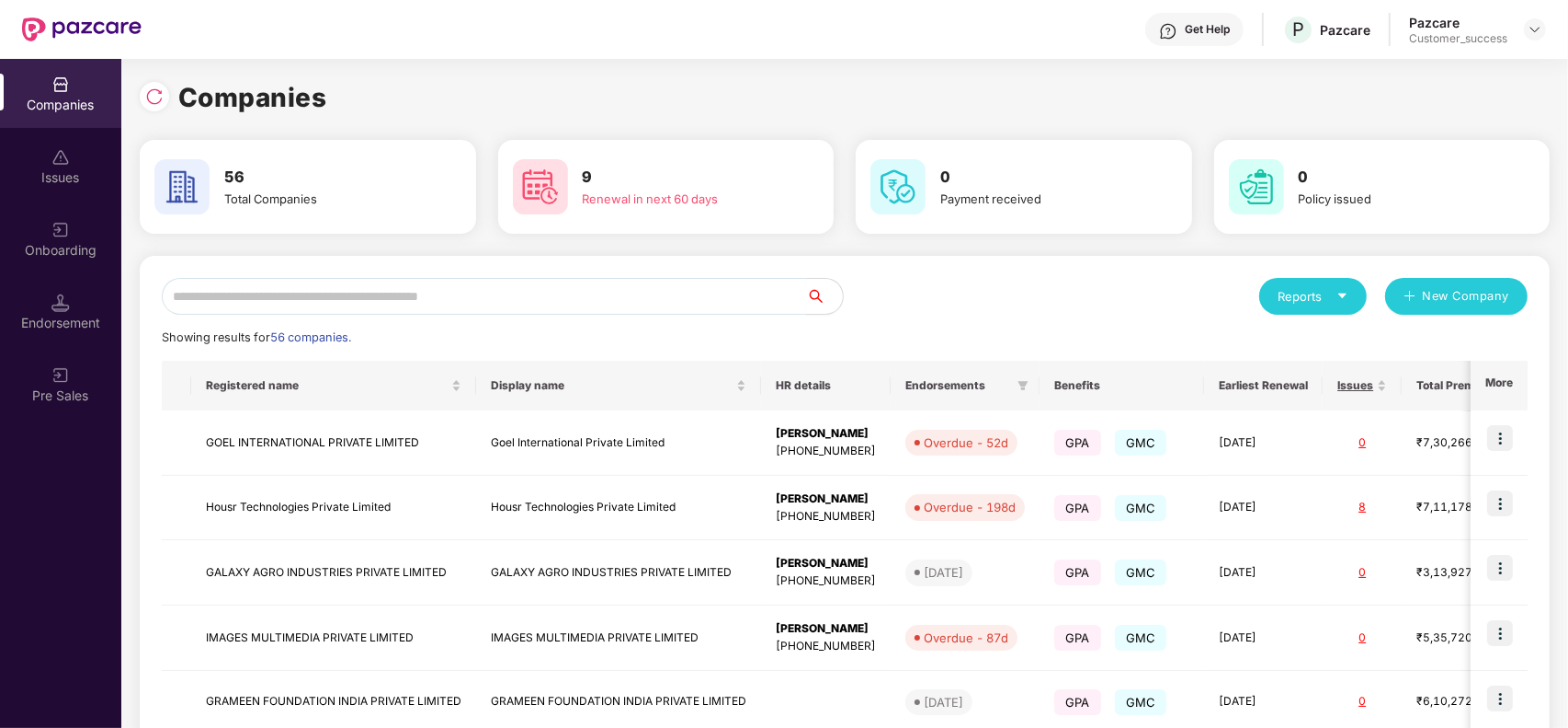
click at [534, 278] on input "text" at bounding box center [484, 296] width 645 height 37
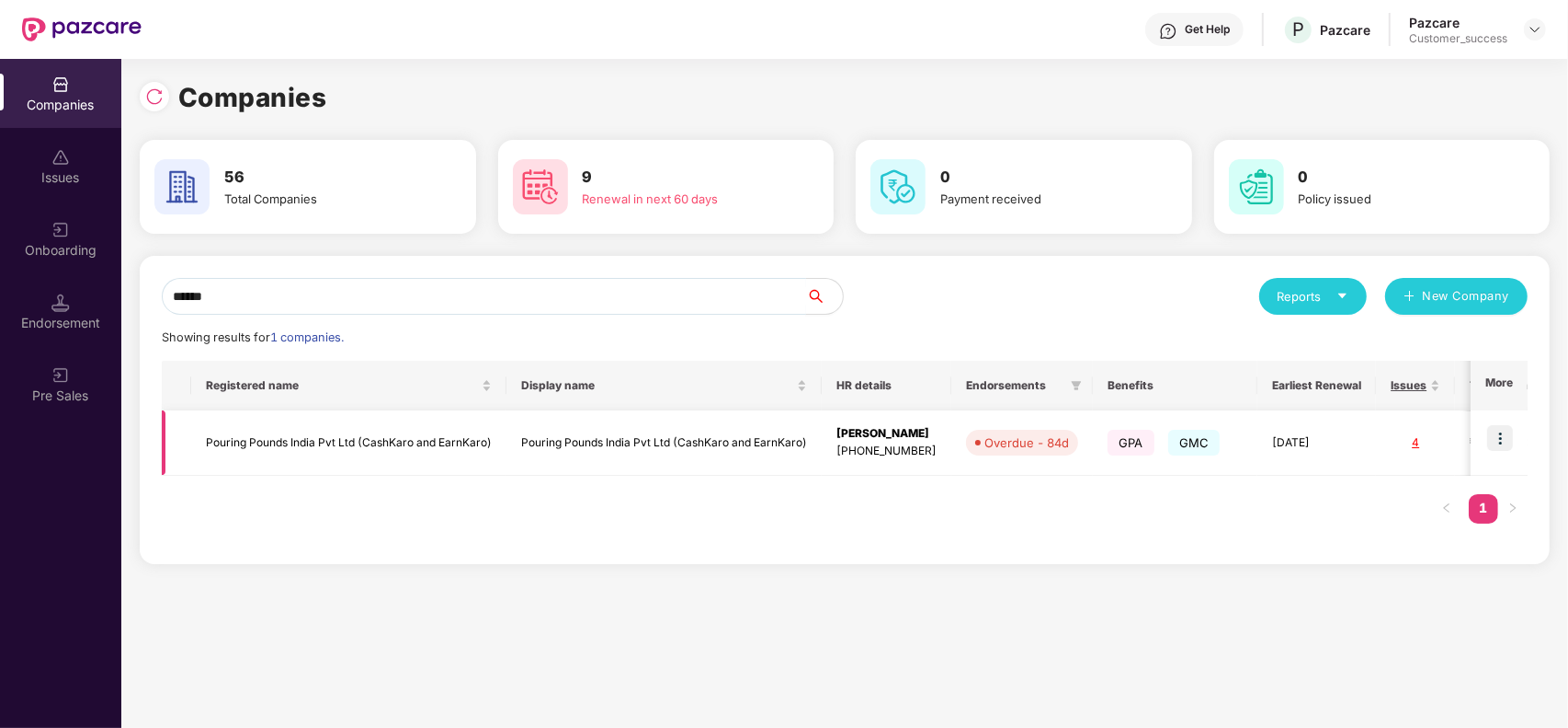
type input "******"
click at [527, 433] on td "Pouring Pounds India Pvt Ltd (CashKaro and EarnKaro)" at bounding box center [665, 442] width 316 height 65
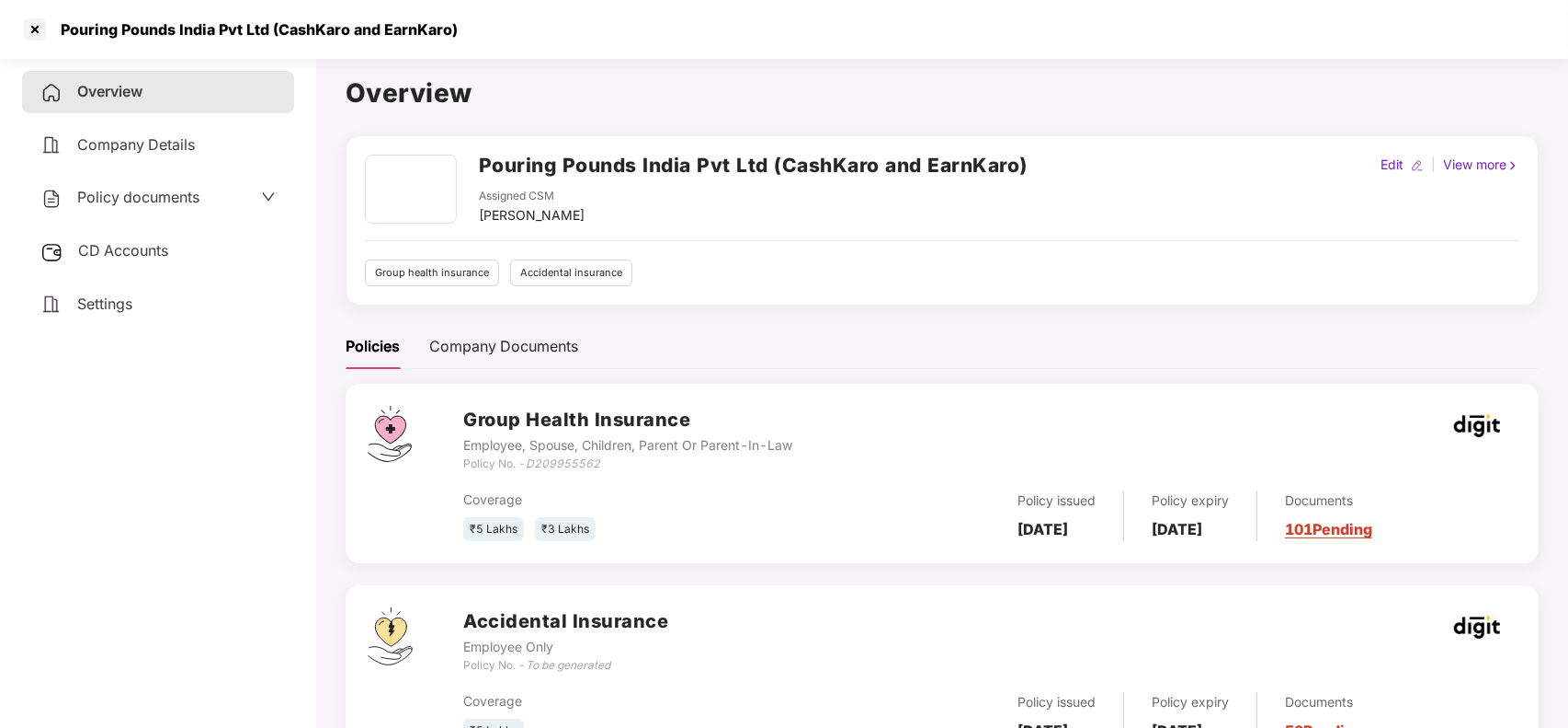
click at [1338, 526] on link "101 Pending" at bounding box center [1328, 529] width 87 height 18
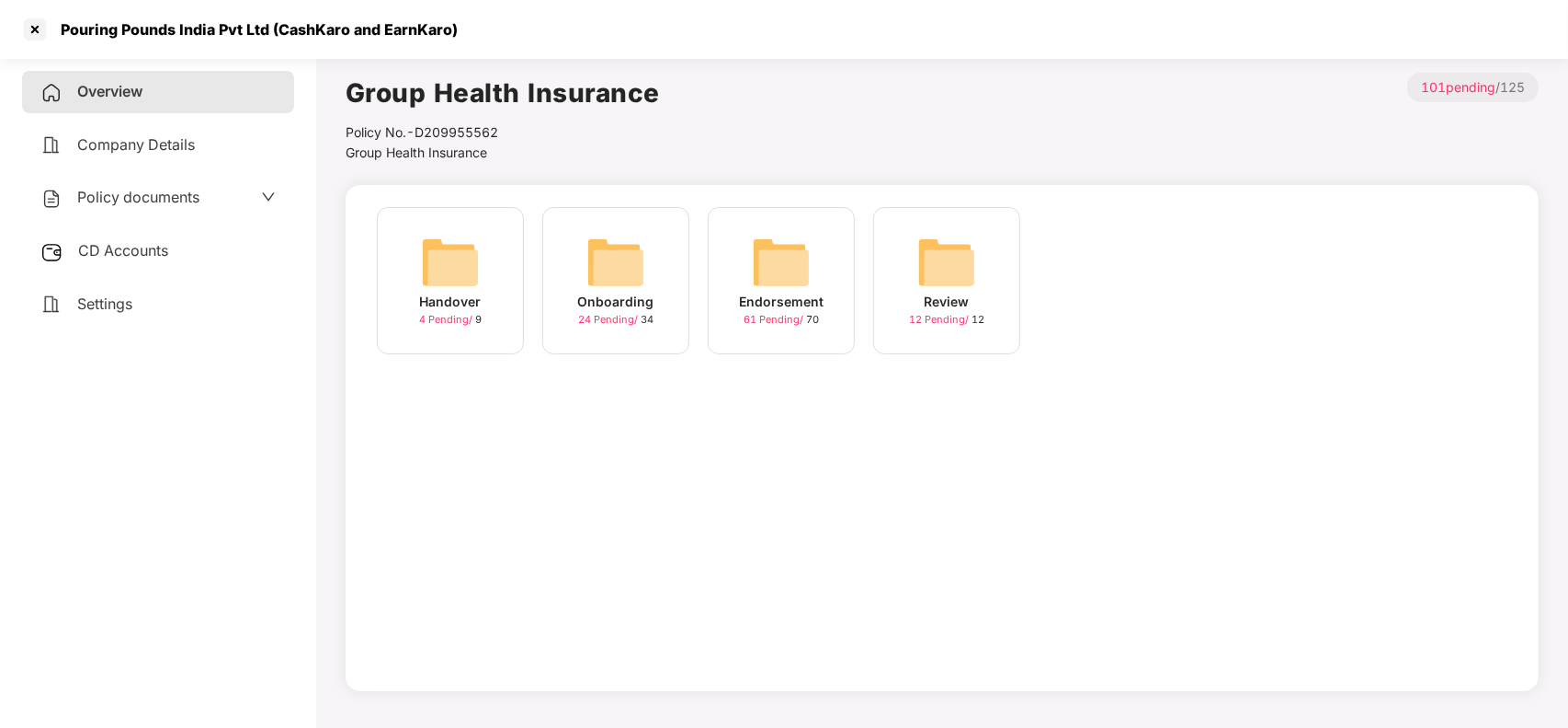
click at [642, 276] on img at bounding box center [616, 262] width 59 height 59
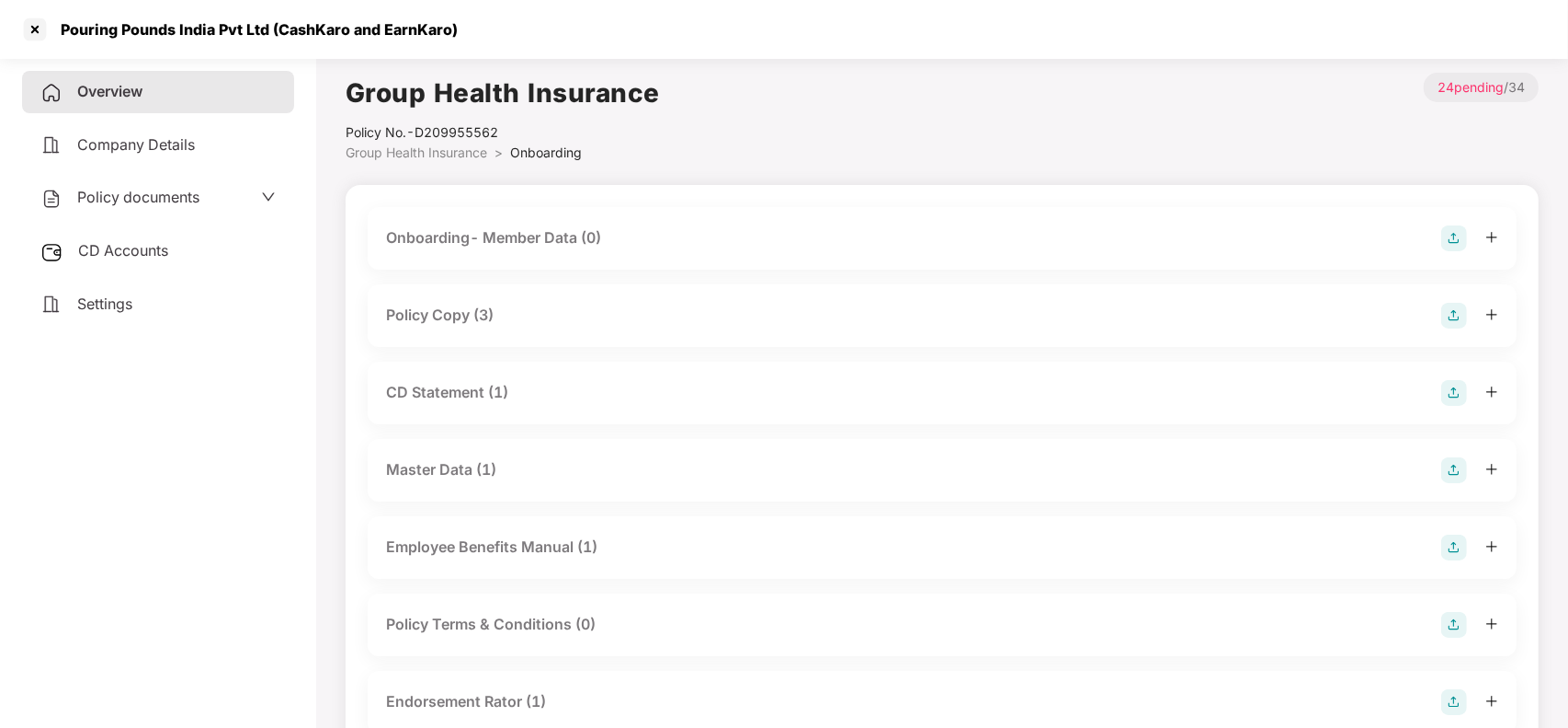
click at [466, 309] on div "Policy Copy (3)" at bounding box center [440, 315] width 108 height 23
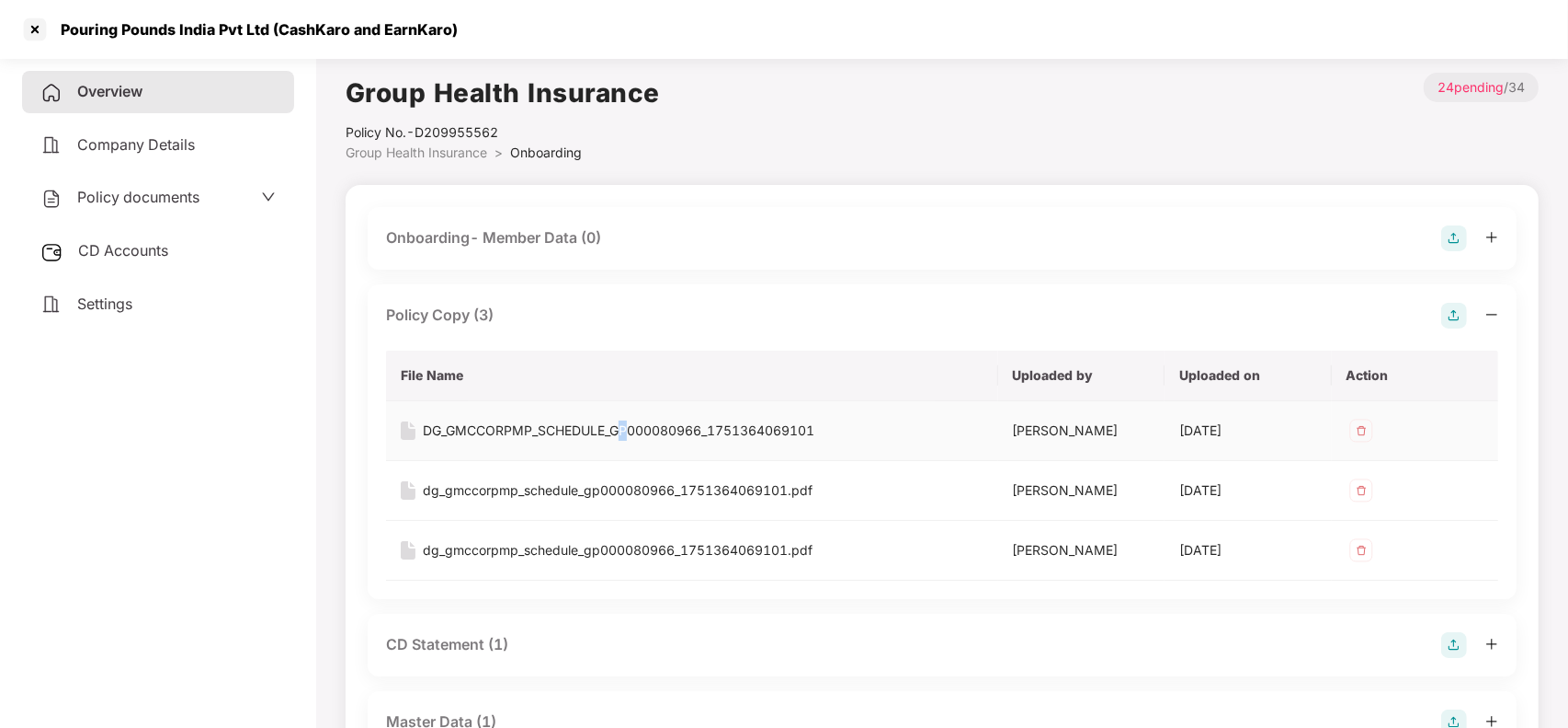
drag, startPoint x: 633, startPoint y: 415, endPoint x: 626, endPoint y: 429, distance: 15.7
click at [626, 429] on td "DG_GMCCORPMP_SCHEDULE_GP000080966_1751364069101" at bounding box center [692, 431] width 613 height 60
click at [626, 429] on div "DG_GMCCORPMP_SCHEDULE_GP000080966_1751364069101" at bounding box center [619, 430] width 392 height 20
click at [33, 33] on div at bounding box center [34, 29] width 29 height 29
